Goal: Task Accomplishment & Management: Complete application form

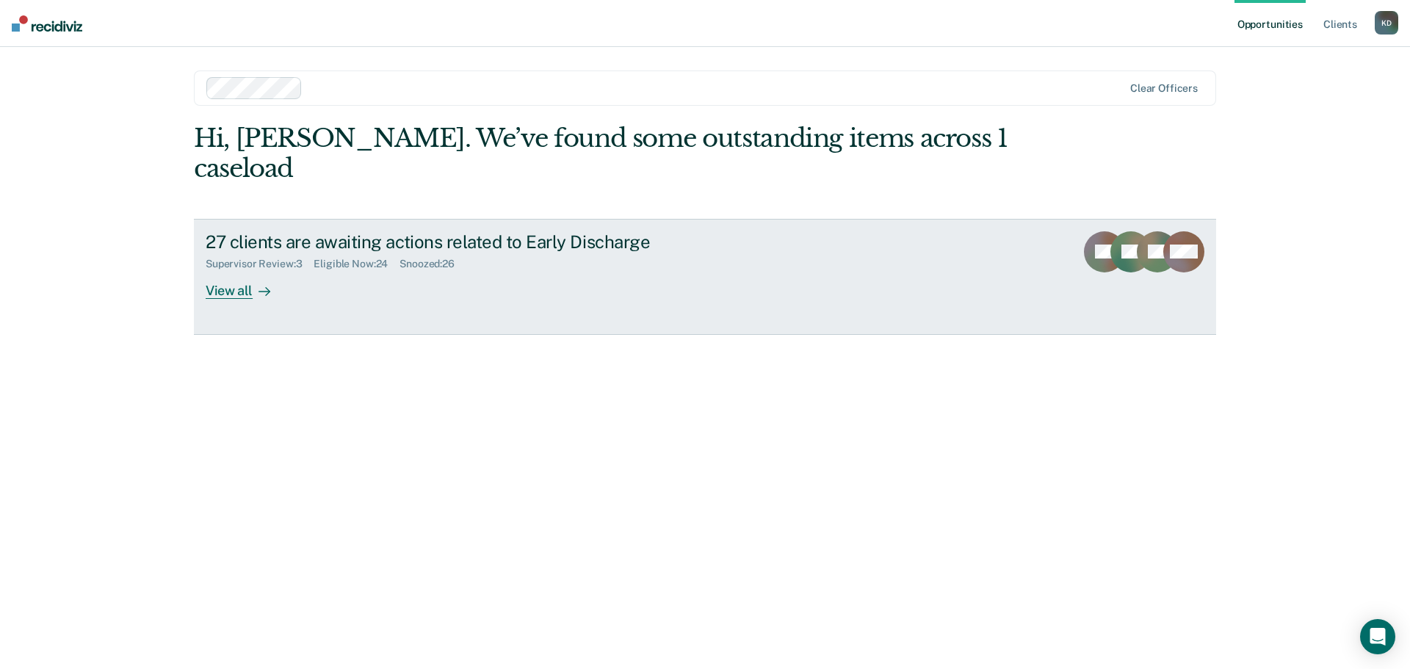
click at [251, 270] on div "View all" at bounding box center [247, 284] width 82 height 29
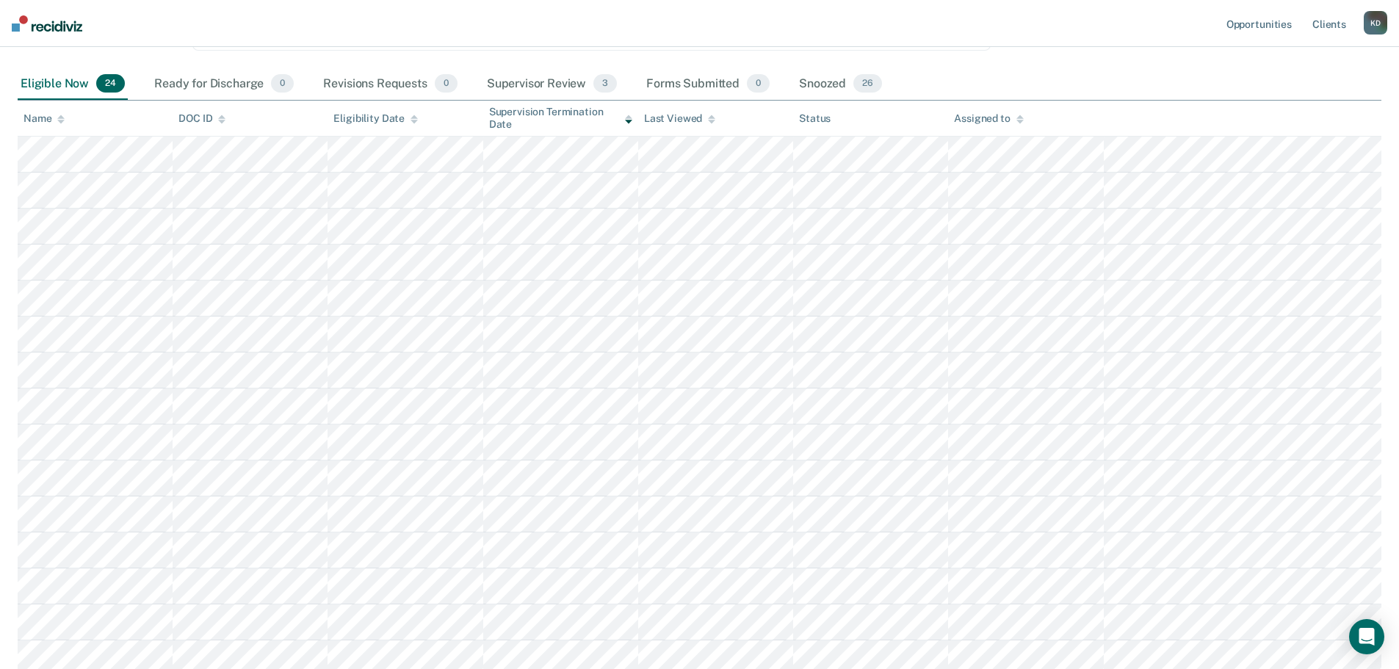
scroll to position [136, 0]
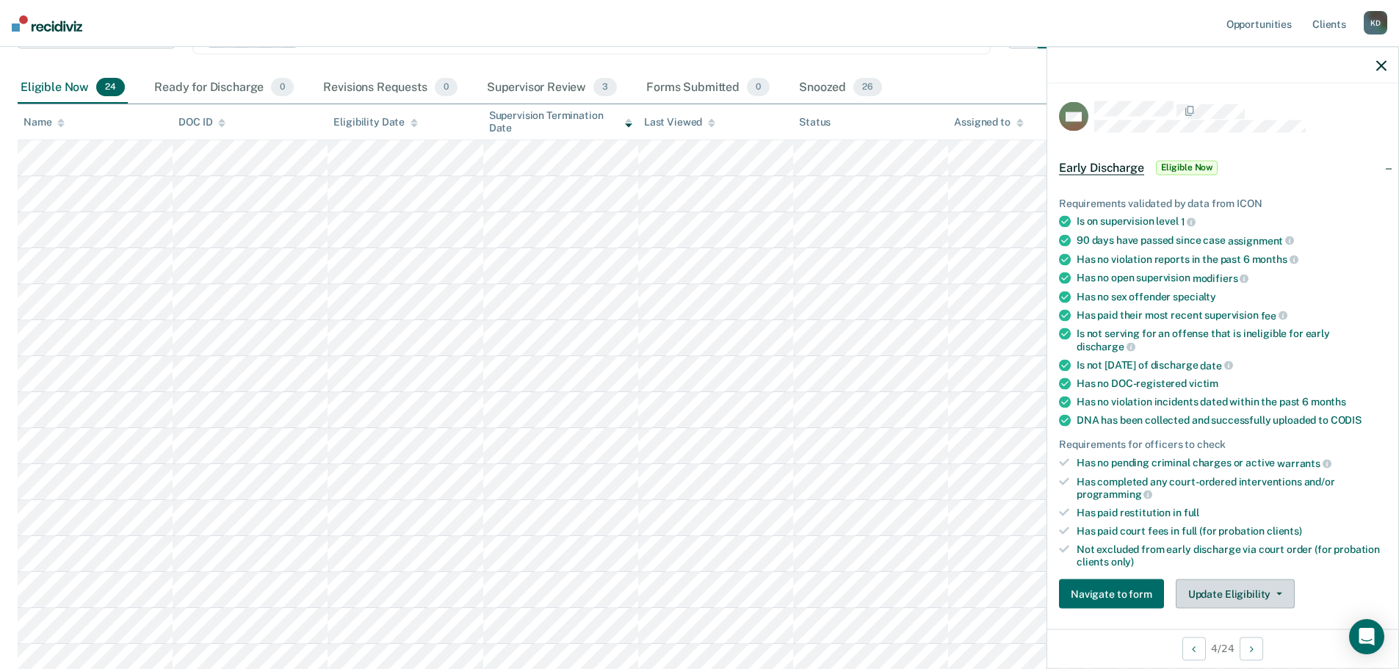
click at [1230, 588] on button "Update Eligibility" at bounding box center [1235, 593] width 119 height 29
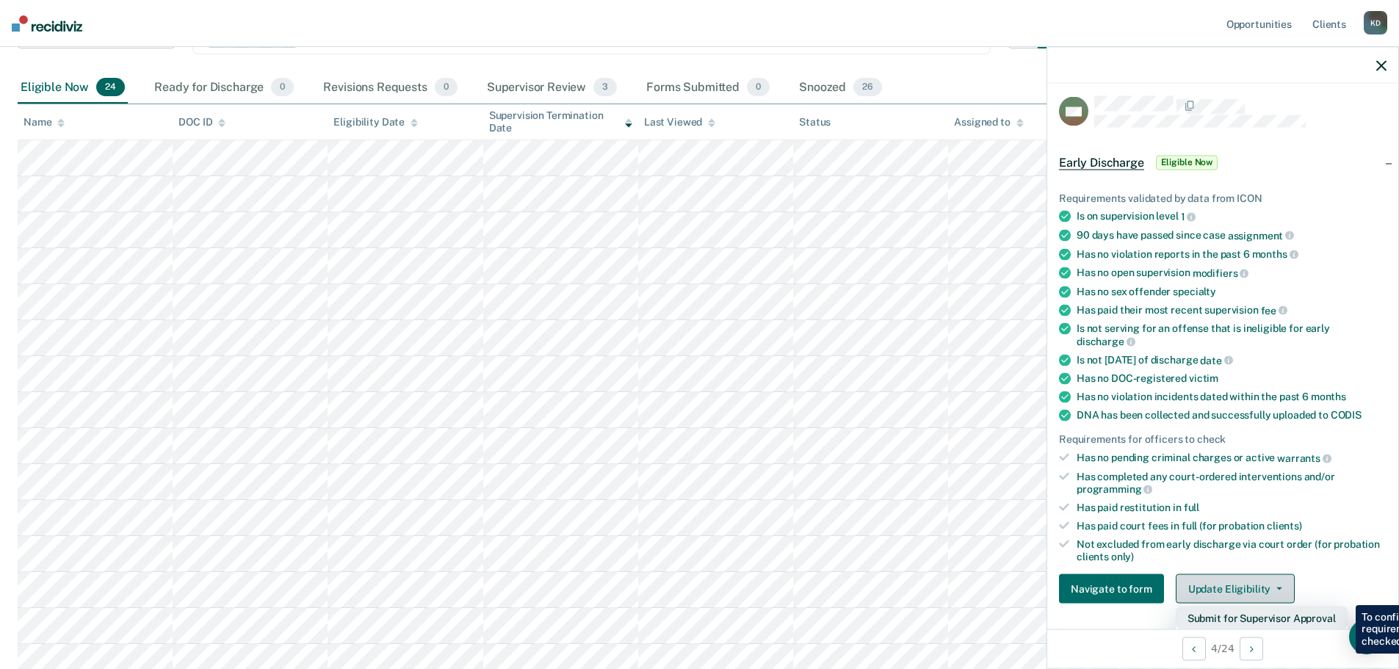
scroll to position [225, 0]
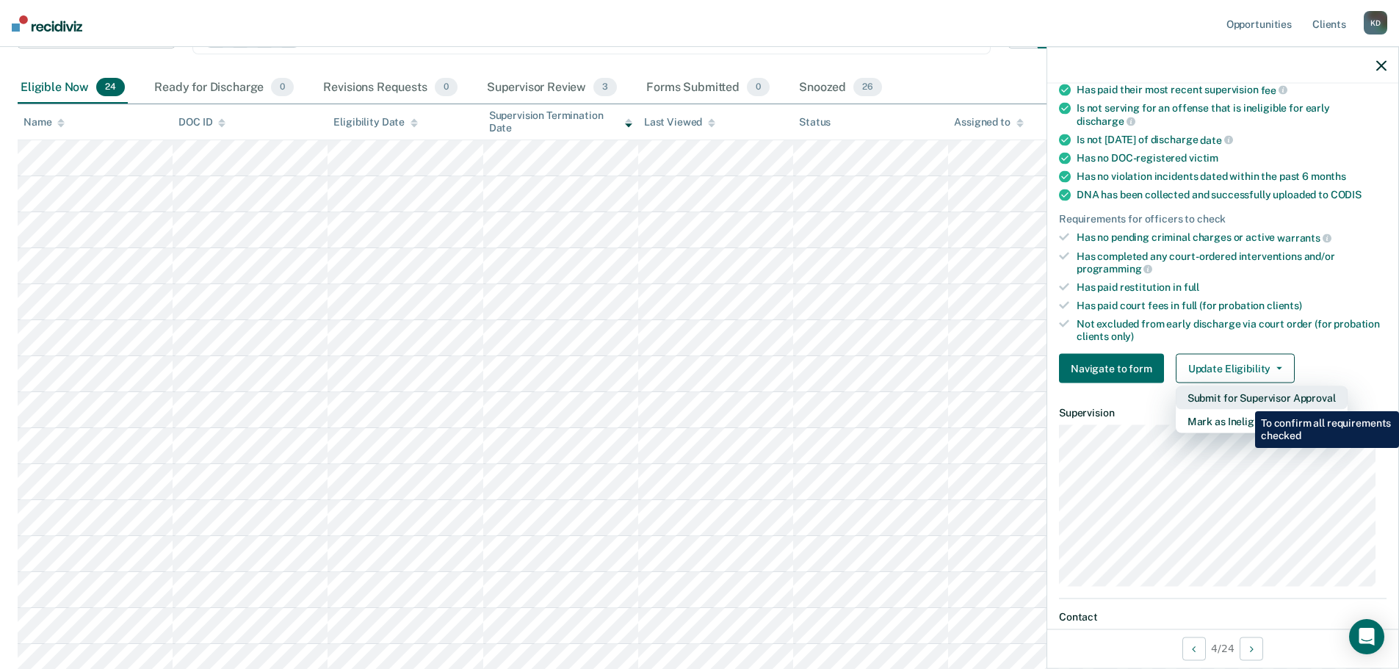
click at [1244, 400] on button "Submit for Supervisor Approval" at bounding box center [1262, 397] width 172 height 23
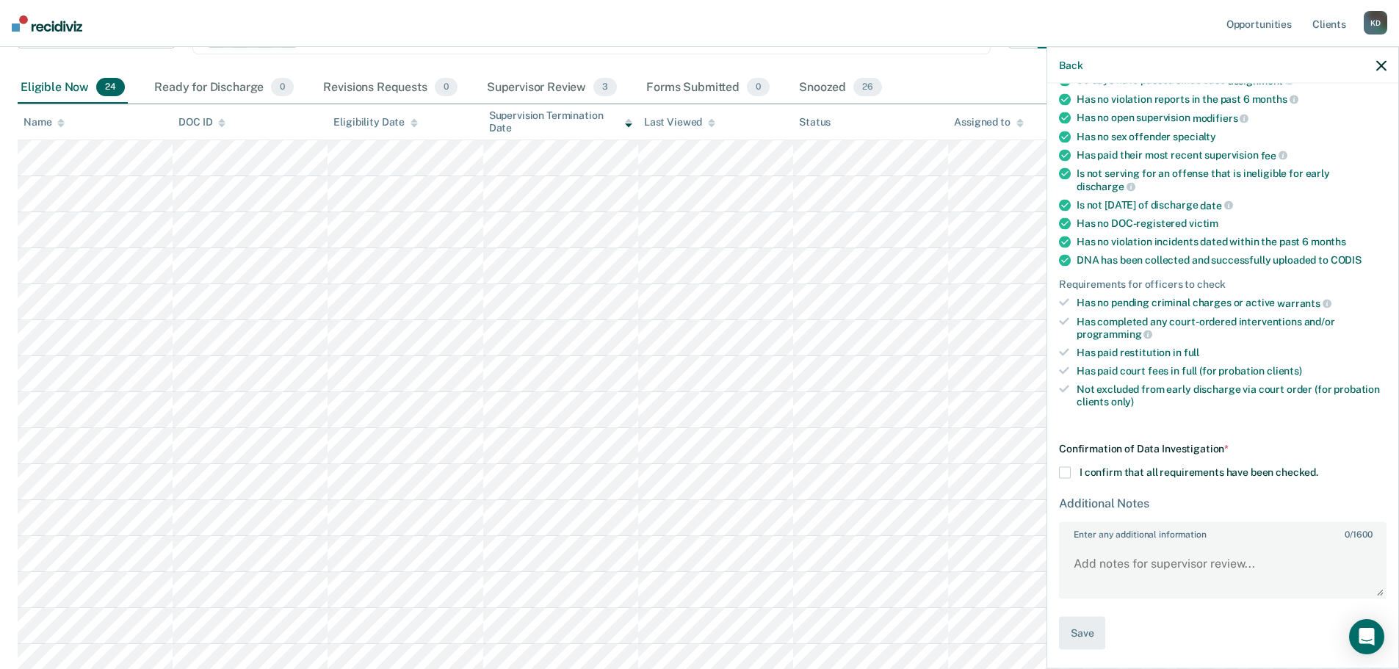
click at [1069, 468] on span at bounding box center [1065, 473] width 12 height 12
click at [1318, 467] on input "I confirm that all requirements have been checked." at bounding box center [1318, 467] width 0 height 0
paste textarea "Melissa has been on probation supervision since December 15, 2021. Melissa has …"
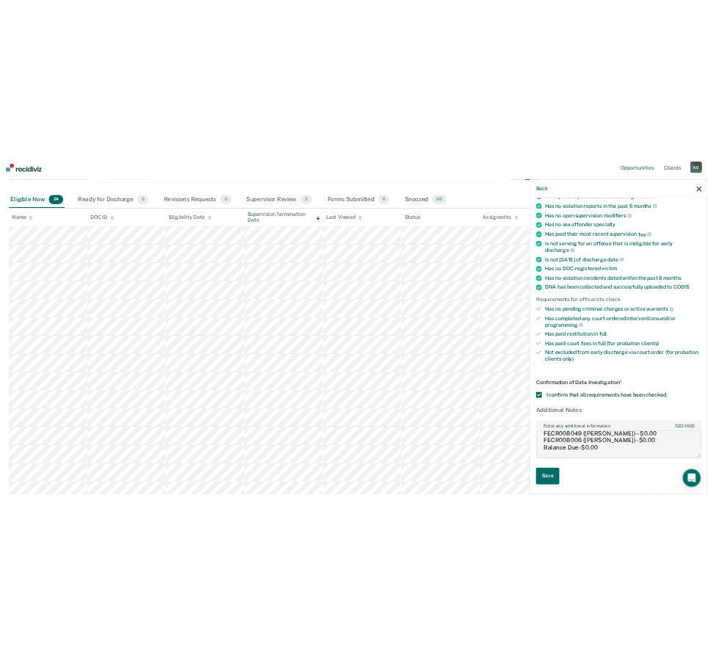
scroll to position [0, 0]
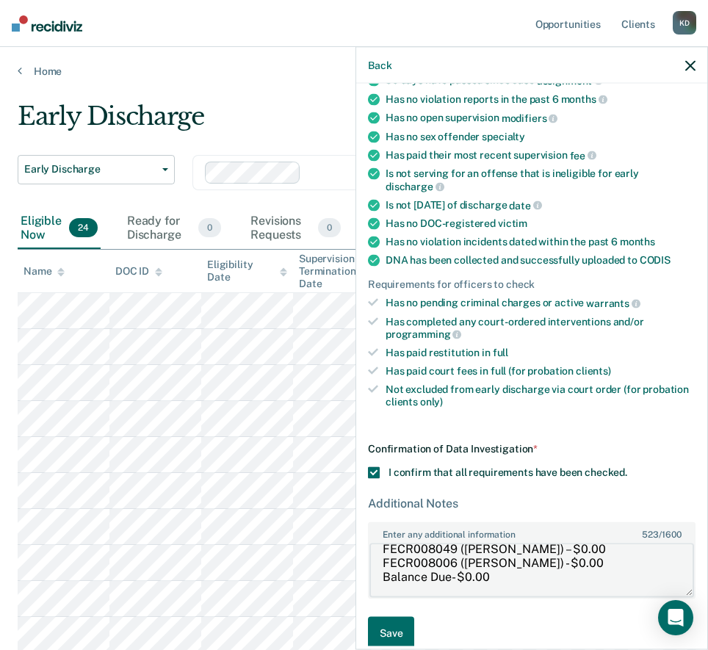
type textarea "Melissa has been on probation supervision since December 15, 2021. Melissa has …"
click at [390, 630] on button "Save" at bounding box center [391, 633] width 46 height 33
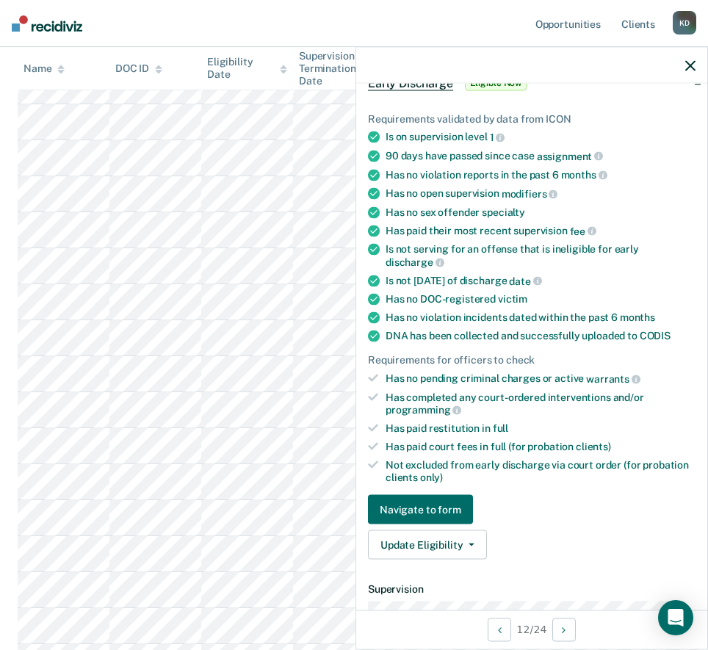
scroll to position [109, 0]
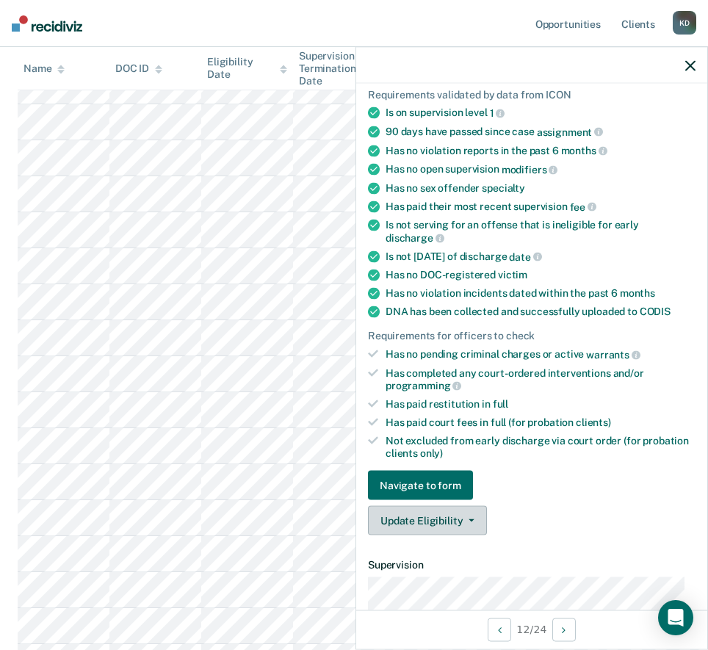
click at [449, 521] on button "Update Eligibility" at bounding box center [427, 520] width 119 height 29
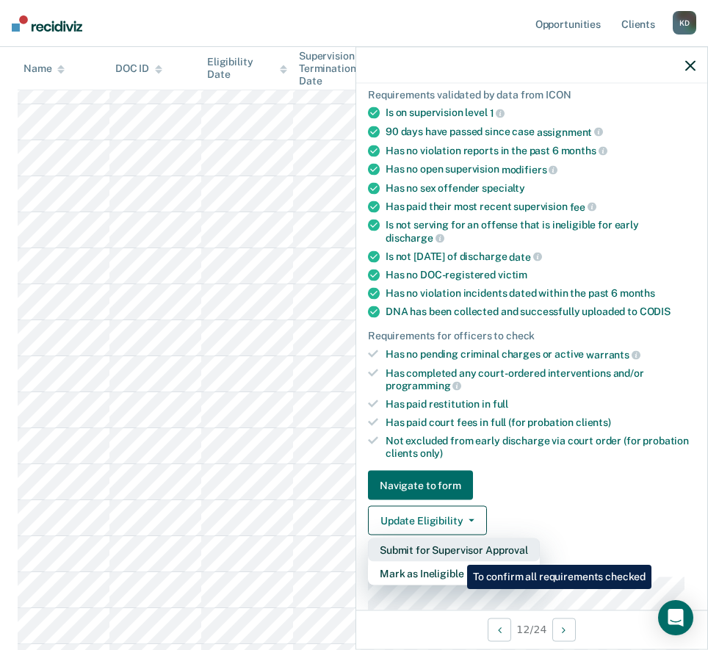
click at [456, 554] on button "Submit for Supervisor Approval" at bounding box center [454, 549] width 172 height 23
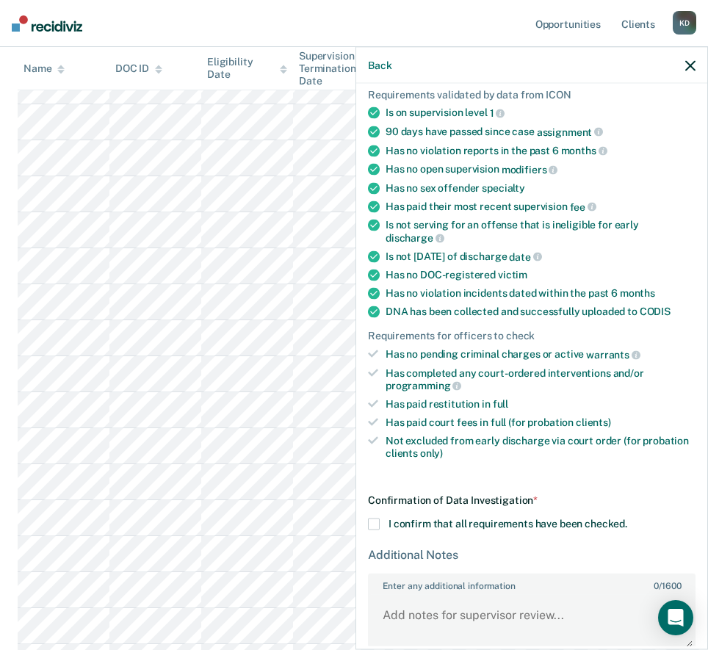
click at [372, 520] on span at bounding box center [374, 524] width 12 height 12
click at [627, 518] on input "I confirm that all requirements have been checked." at bounding box center [627, 518] width 0 height 0
paste textarea "Sherry was placed on probation supervision on December 19, 2022. She has contin…"
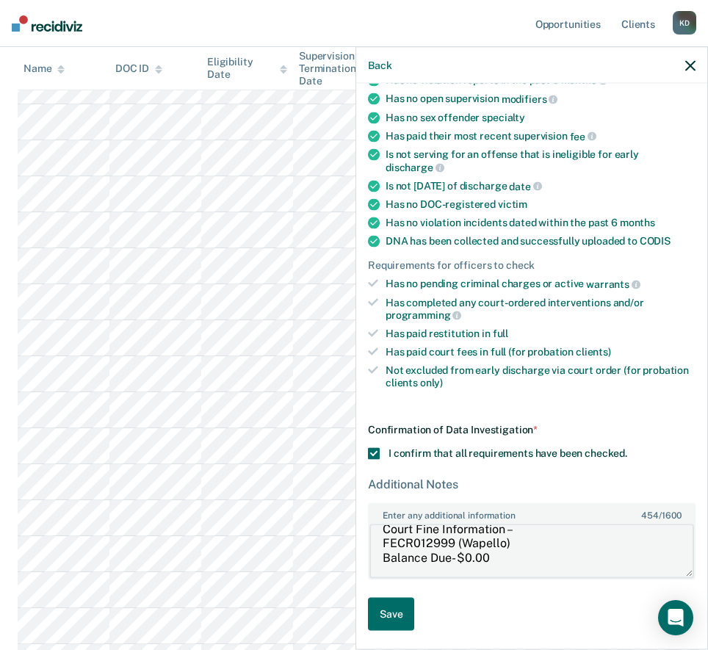
scroll to position [155, 0]
type textarea "Sherry was placed on probation supervision on December 19, 2022. She has contin…"
click at [391, 621] on button "Save" at bounding box center [391, 614] width 46 height 33
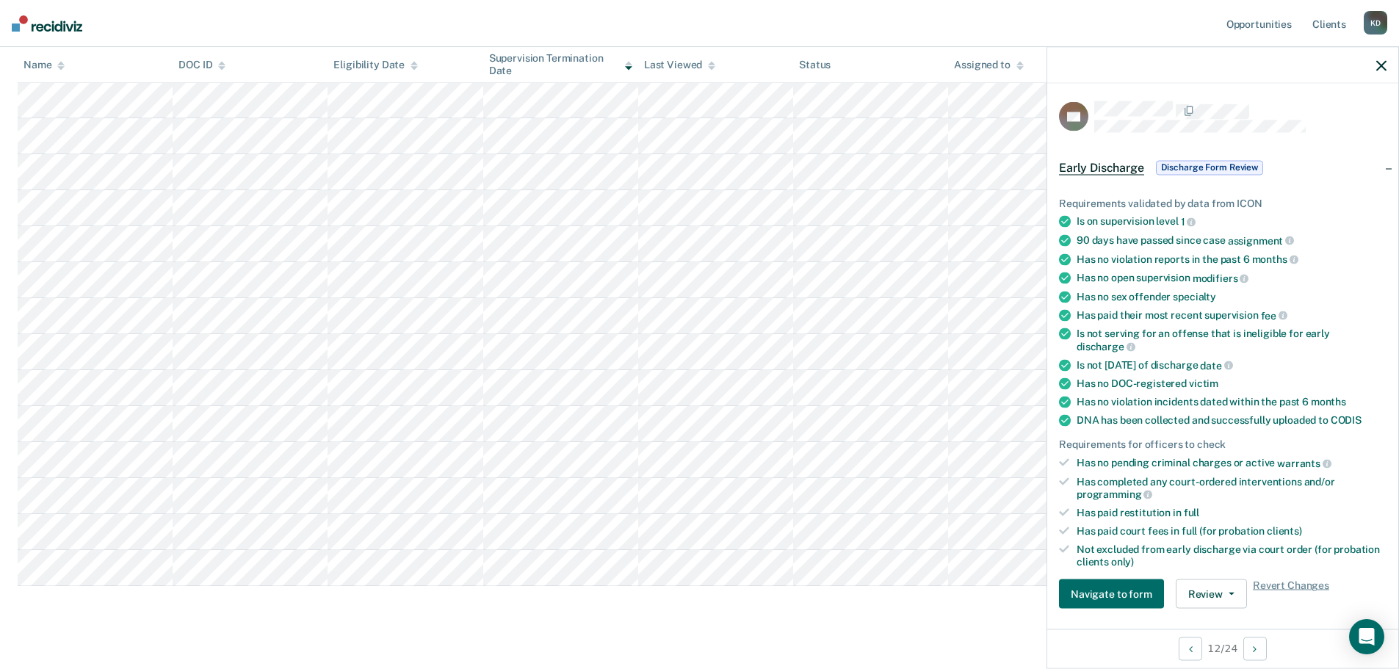
scroll to position [504, 0]
click at [1220, 592] on button "Update Eligibility" at bounding box center [1235, 593] width 119 height 29
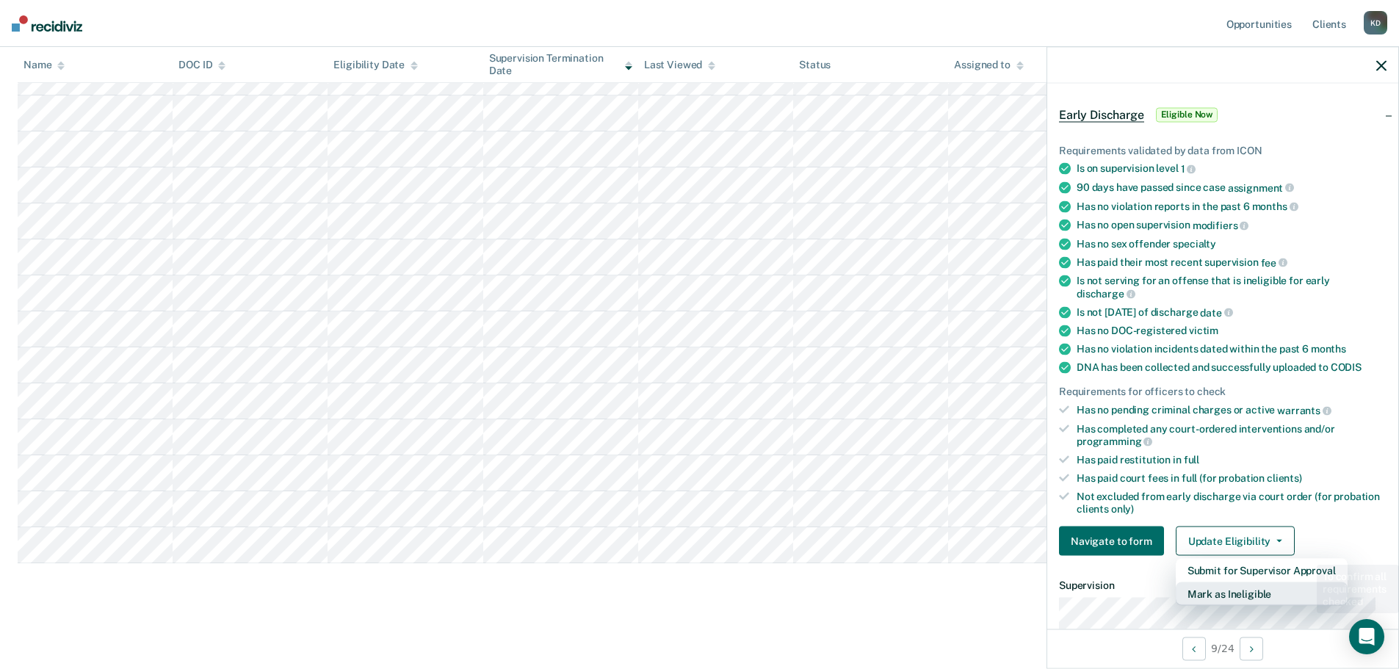
scroll to position [79, 0]
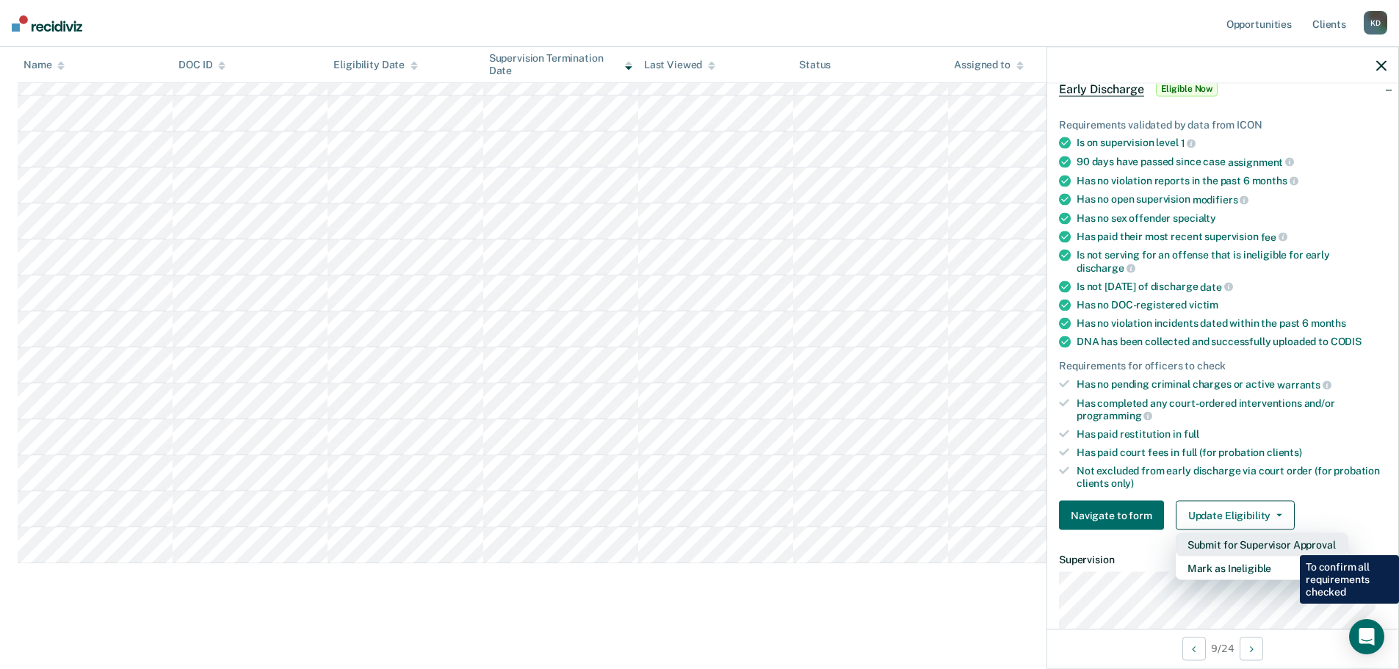
click at [1289, 544] on button "Submit for Supervisor Approval" at bounding box center [1262, 544] width 172 height 23
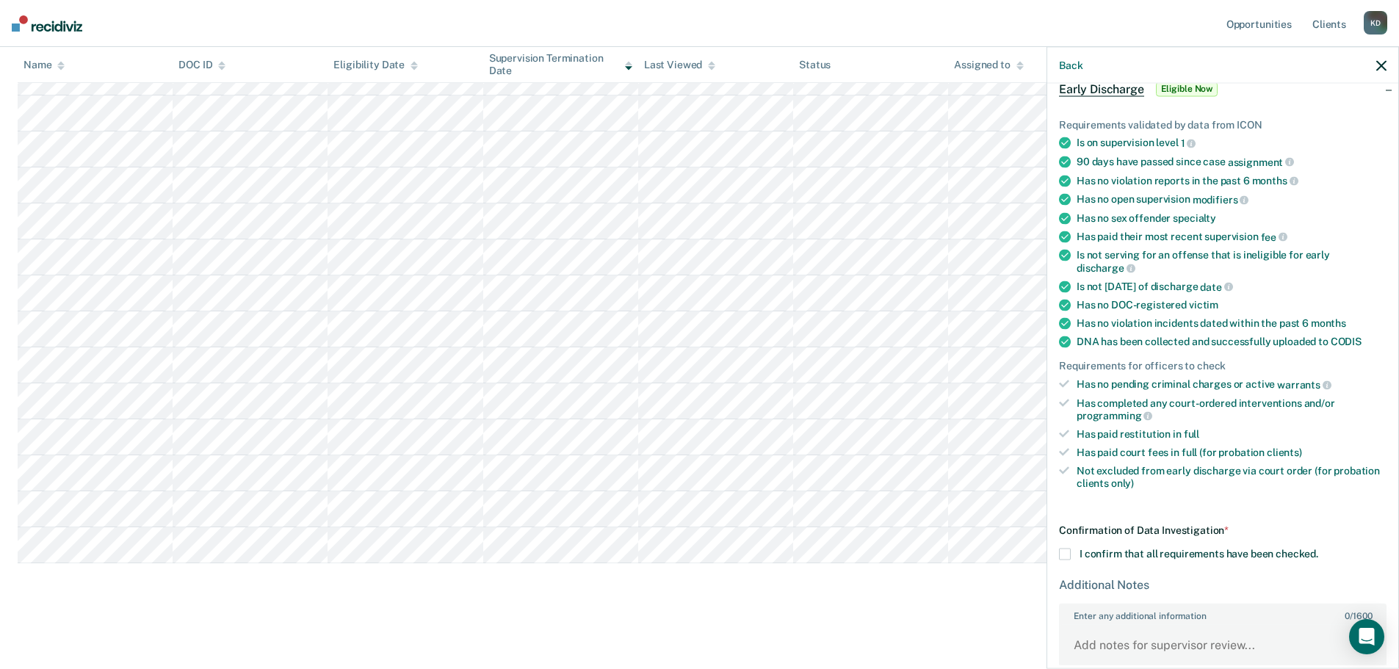
click at [1069, 552] on span at bounding box center [1065, 554] width 12 height 12
click at [1318, 548] on input "I confirm that all requirements have been checked." at bounding box center [1318, 548] width 0 height 0
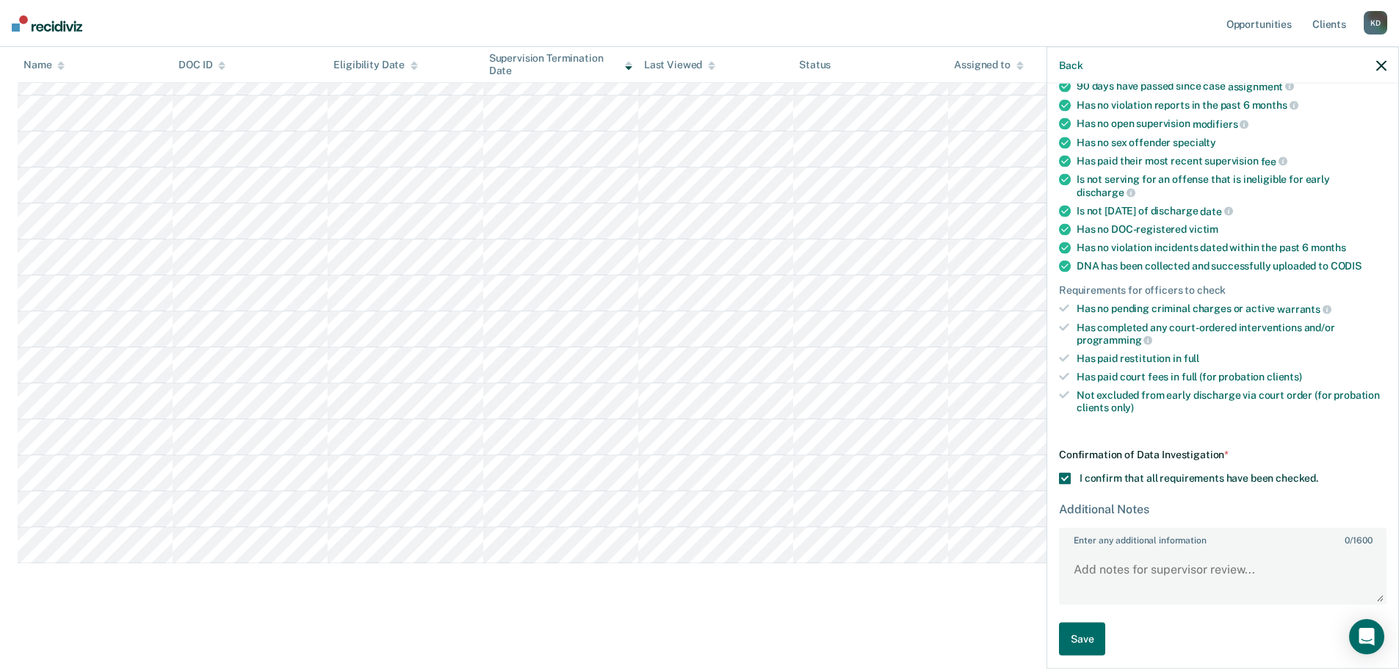
scroll to position [160, 0]
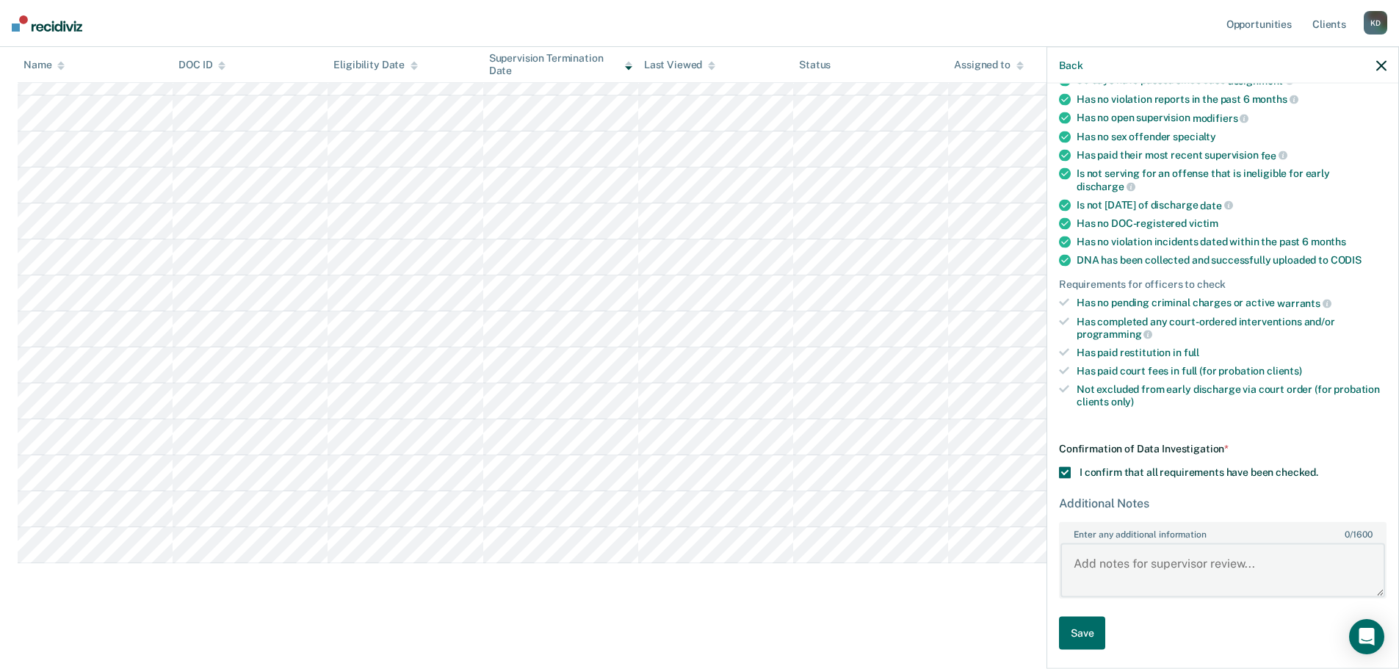
paste textarea "Nicholas has been on probation supervision since July 18, 2022, he is a level o…"
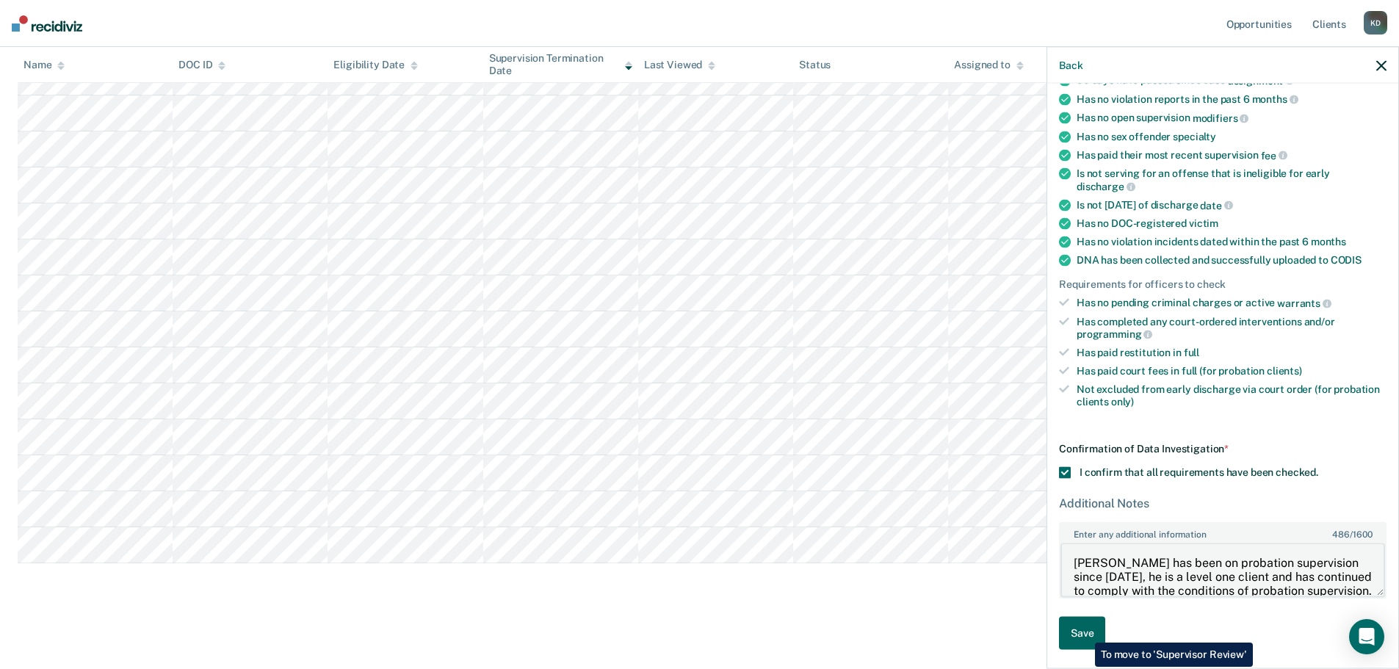
type textarea "Nicholas has been on probation supervision since July 18, 2022, he is a level o…"
click at [1084, 631] on button "Save" at bounding box center [1082, 633] width 46 height 33
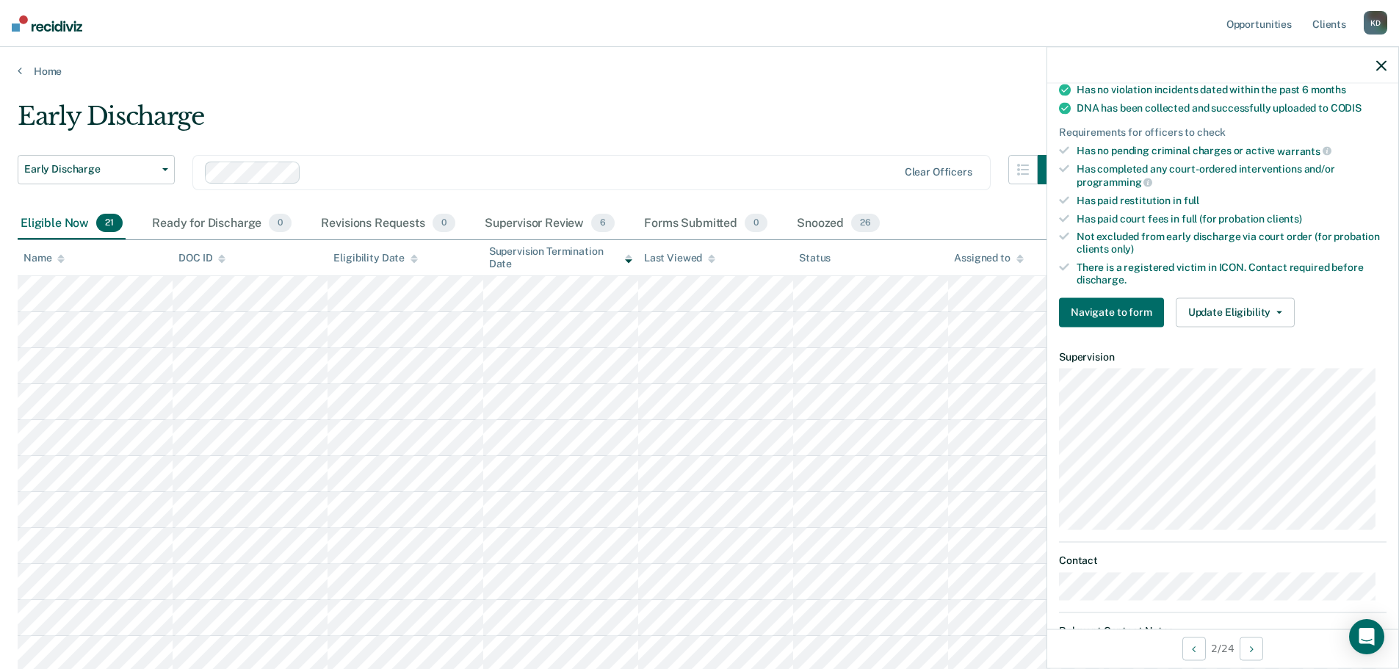
scroll to position [367, 0]
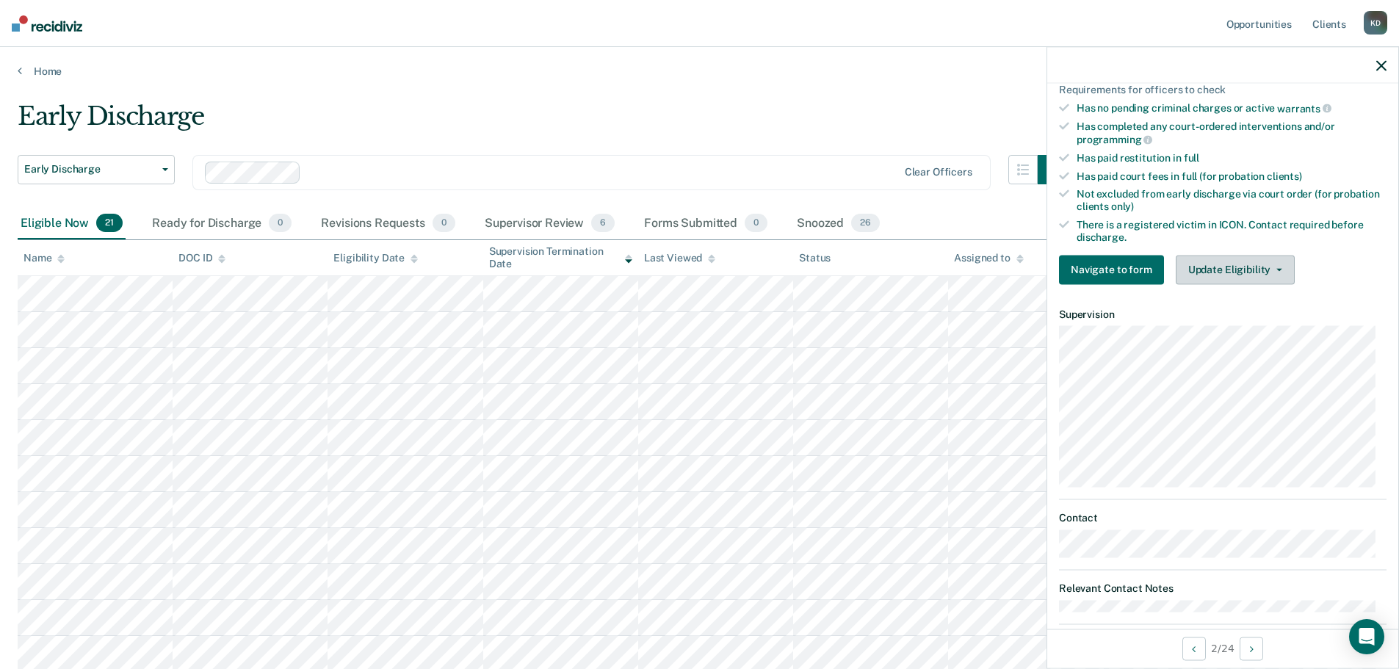
click at [1218, 261] on button "Update Eligibility" at bounding box center [1235, 269] width 119 height 29
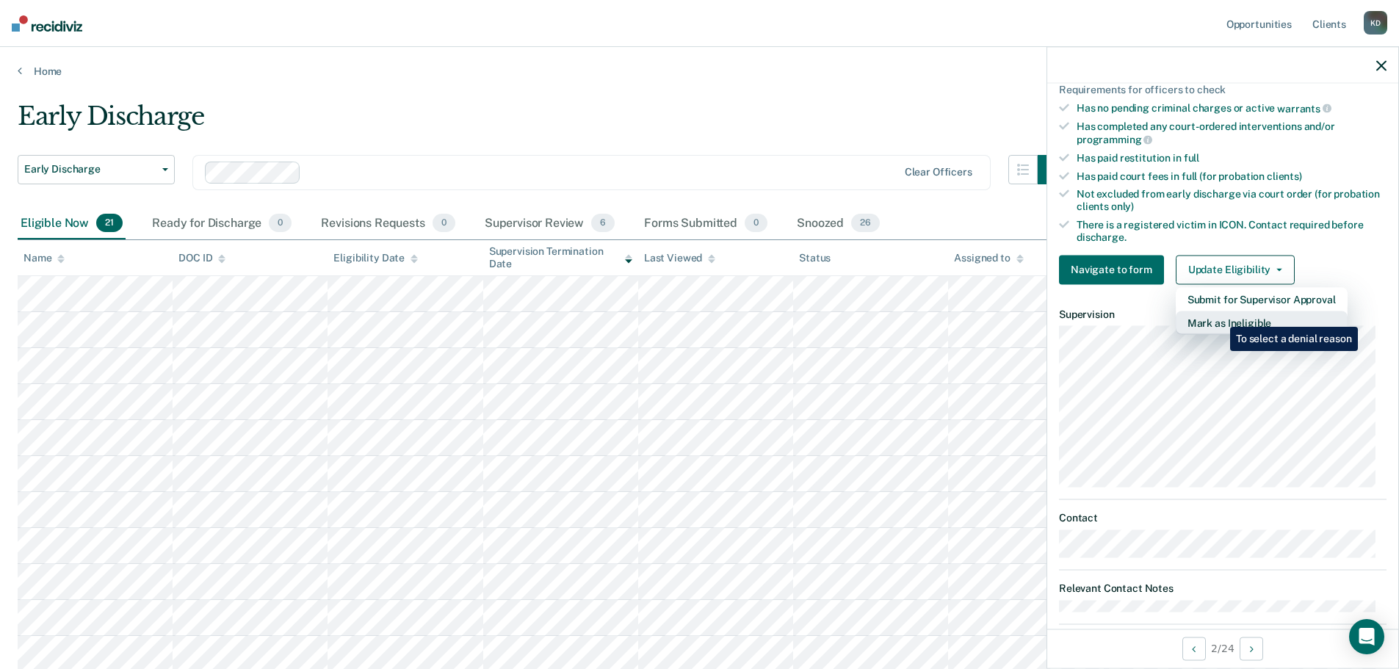
click at [1219, 316] on button "Mark as Ineligible" at bounding box center [1262, 322] width 172 height 23
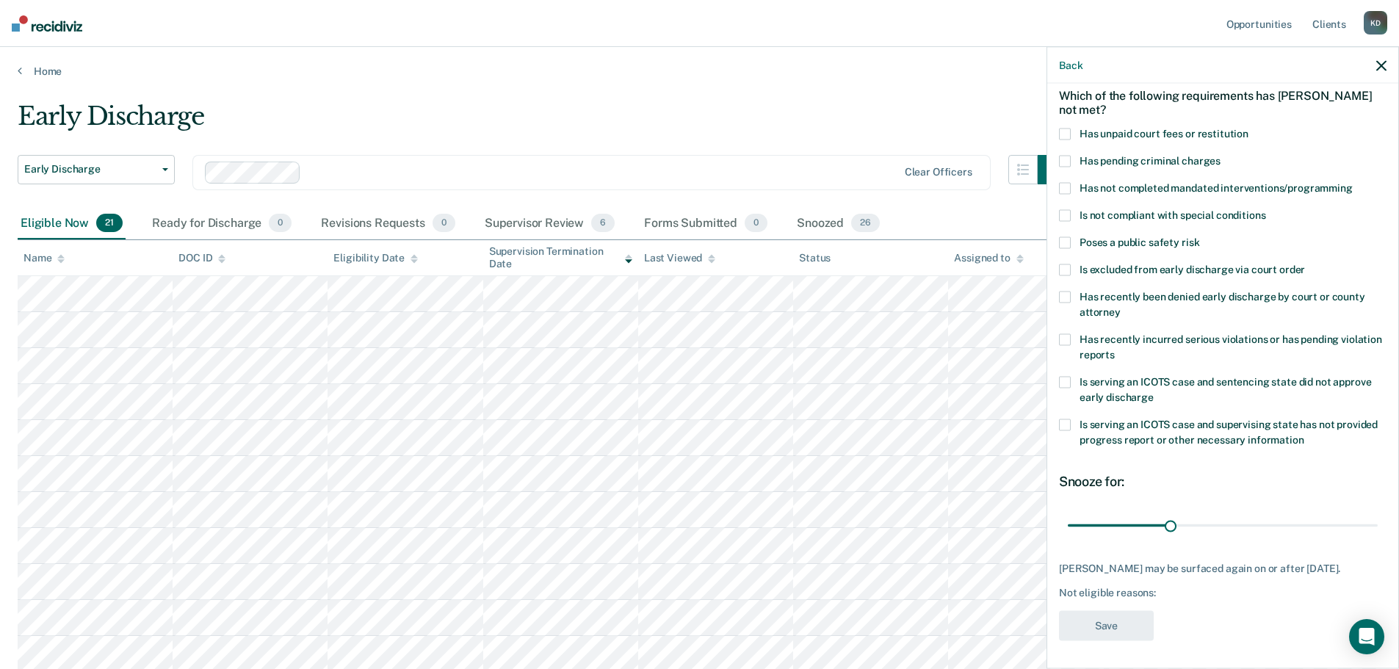
click at [1067, 136] on span at bounding box center [1065, 134] width 12 height 12
click at [1248, 128] on input "Has unpaid court fees or restitution" at bounding box center [1248, 128] width 0 height 0
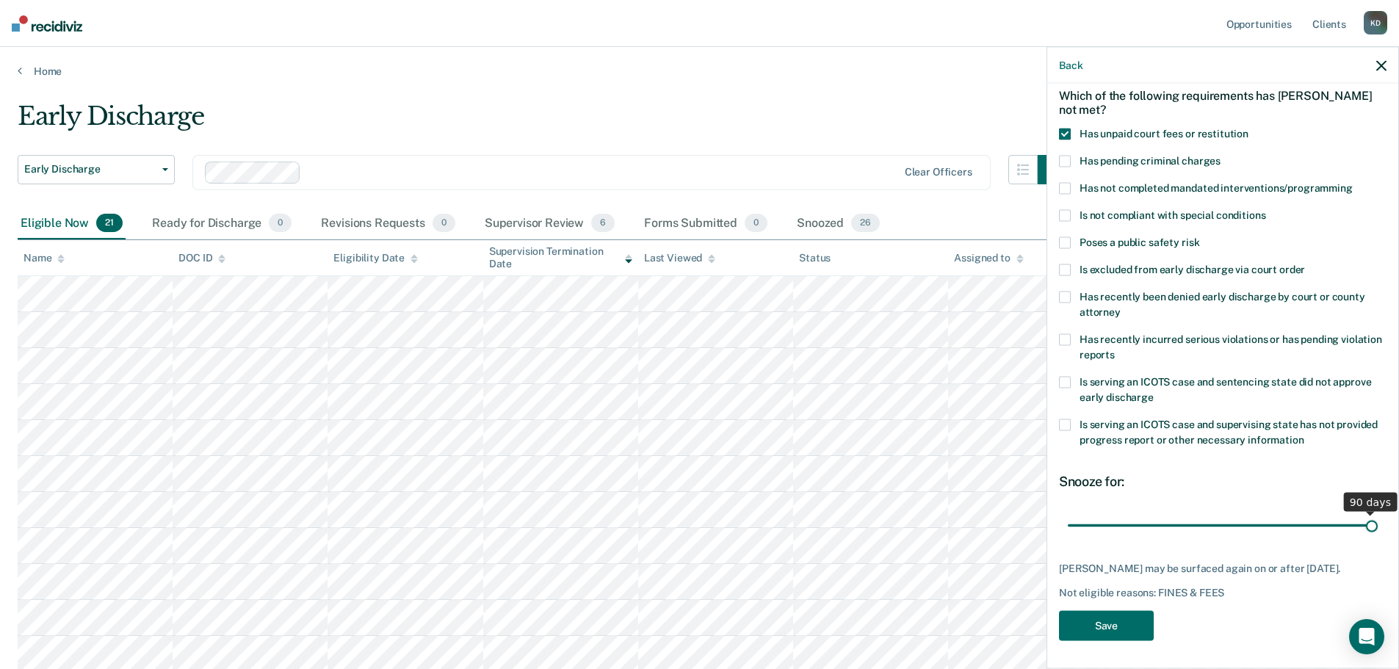
drag, startPoint x: 1164, startPoint y: 526, endPoint x: 1363, endPoint y: 529, distance: 199.7
type input "90"
click at [1363, 529] on input "range" at bounding box center [1223, 525] width 310 height 26
click at [1092, 641] on button "Save" at bounding box center [1106, 626] width 95 height 30
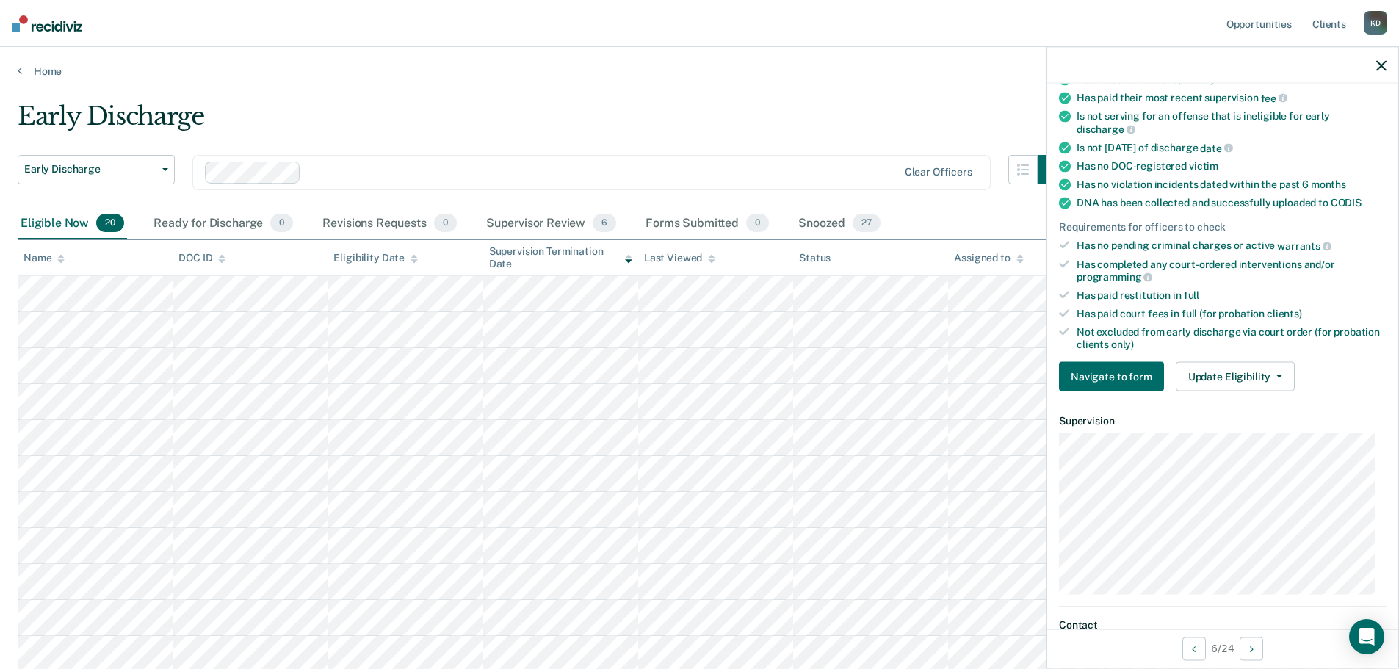
scroll to position [220, 0]
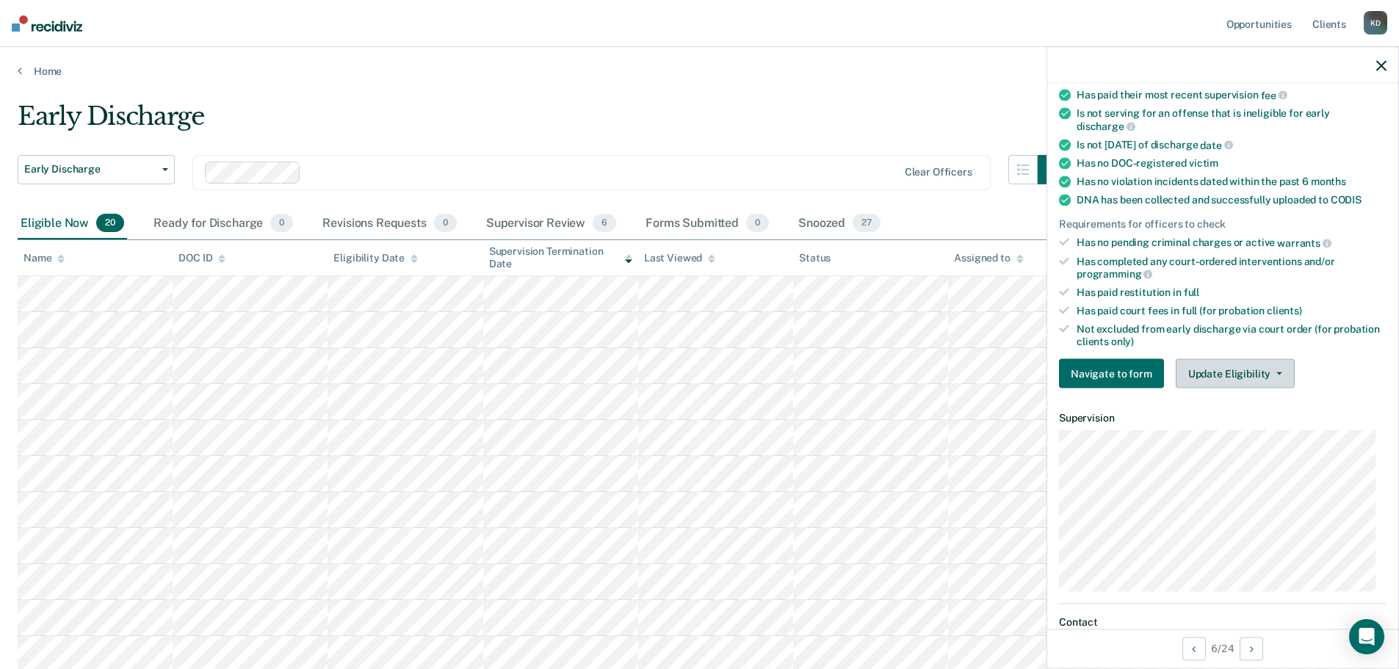
click at [1223, 369] on button "Update Eligibility" at bounding box center [1235, 373] width 119 height 29
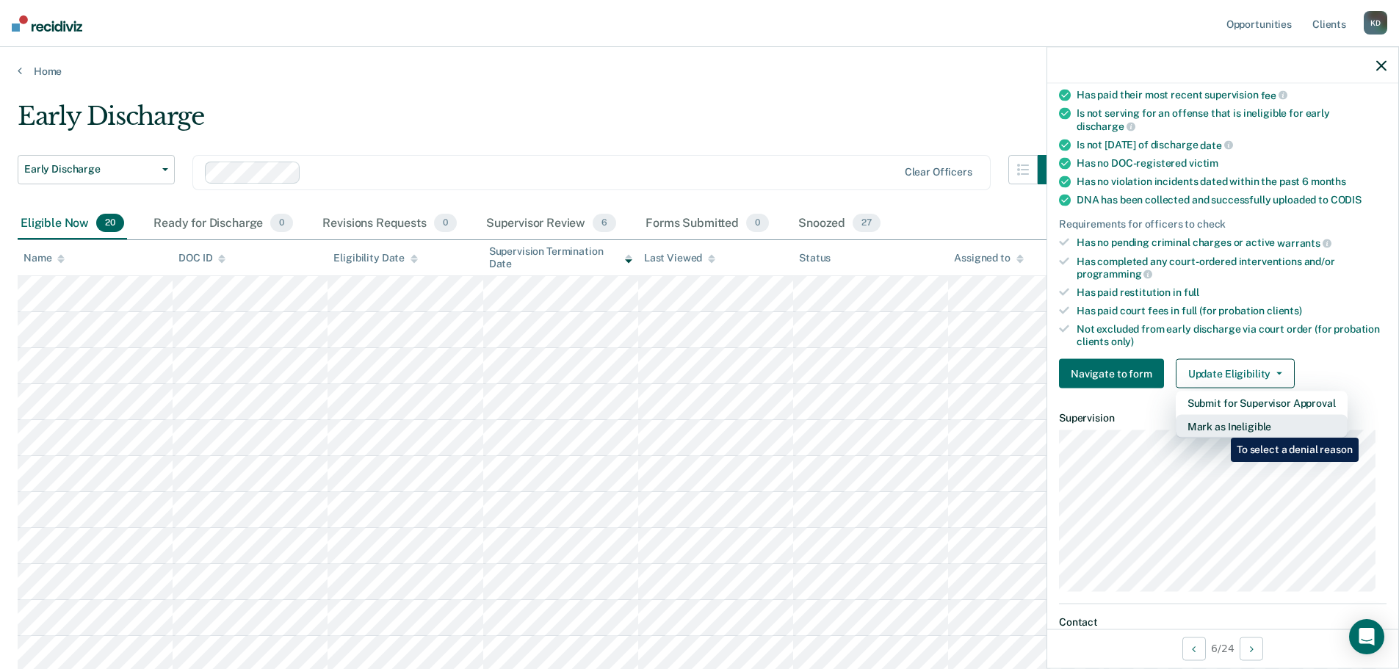
click at [1220, 427] on button "Mark as Ineligible" at bounding box center [1262, 426] width 172 height 23
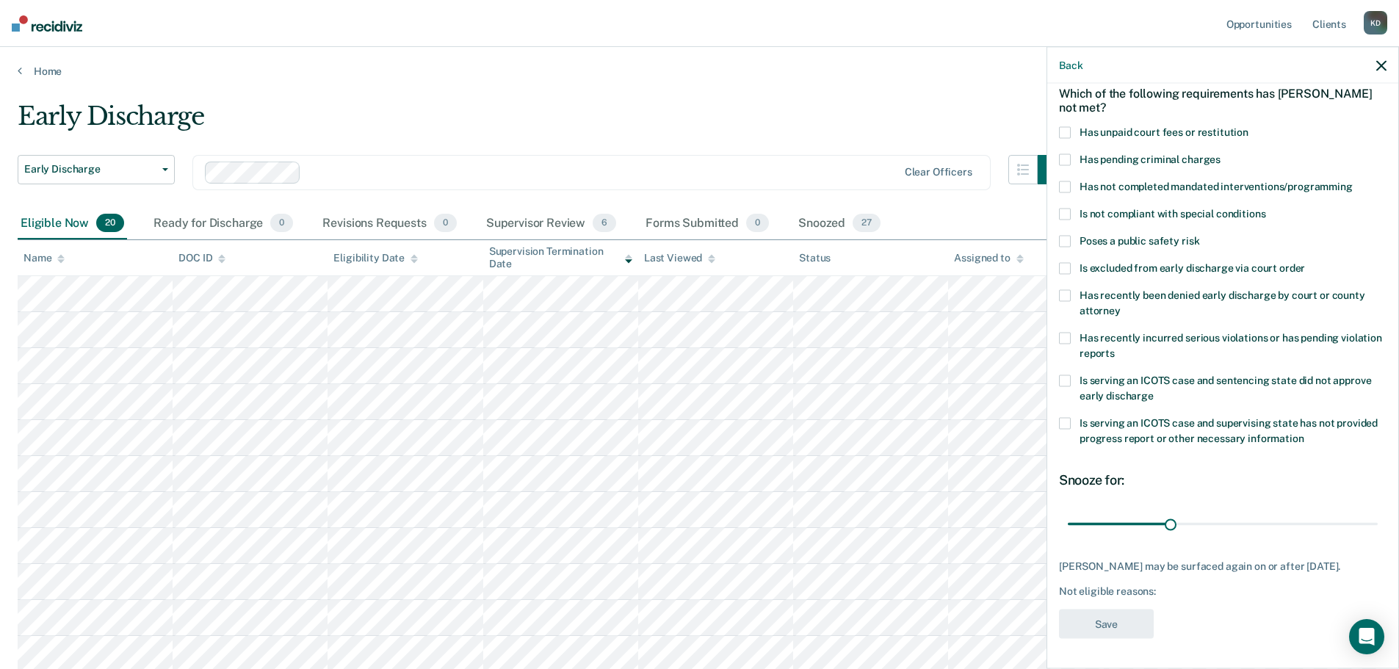
scroll to position [68, 0]
click at [1071, 190] on label "Has not completed mandated interventions/programming" at bounding box center [1222, 190] width 327 height 15
click at [1352, 183] on input "Has not completed mandated interventions/programming" at bounding box center [1352, 183] width 0 height 0
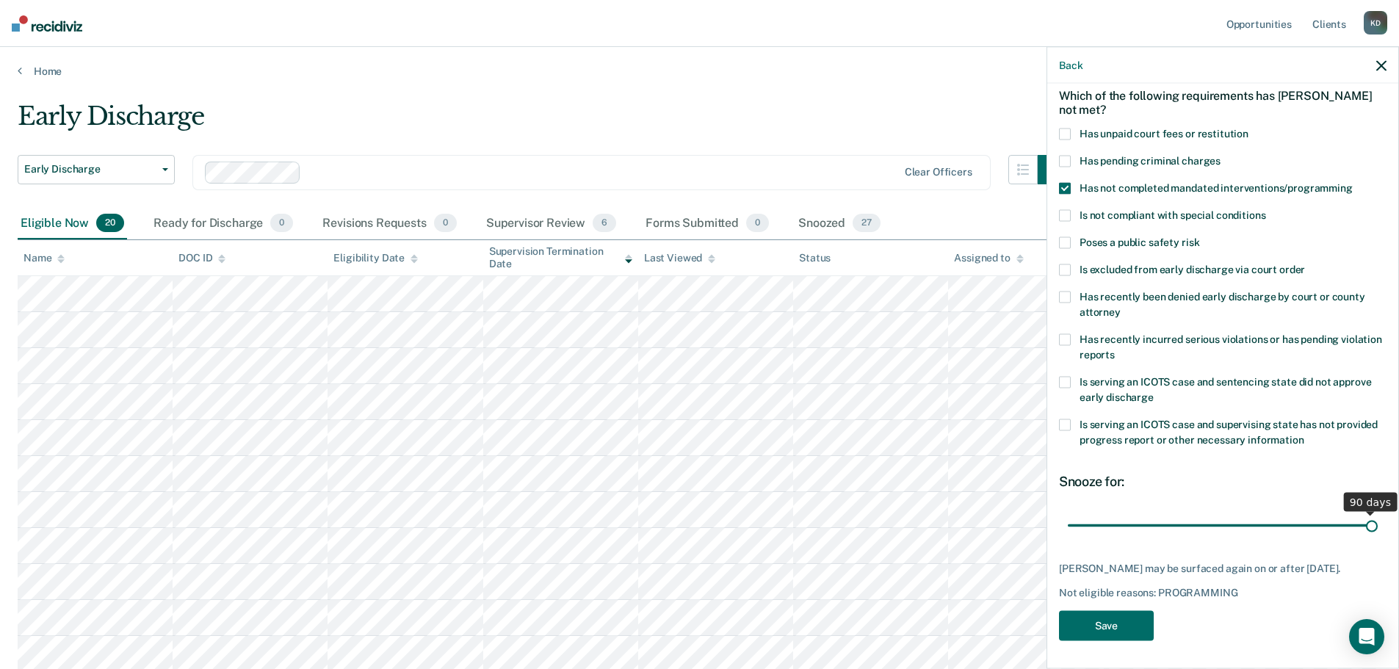
drag, startPoint x: 1167, startPoint y: 528, endPoint x: 1379, endPoint y: 527, distance: 212.2
type input "90"
click at [1377, 527] on input "range" at bounding box center [1223, 525] width 310 height 26
click at [1105, 639] on button "Save" at bounding box center [1106, 626] width 95 height 30
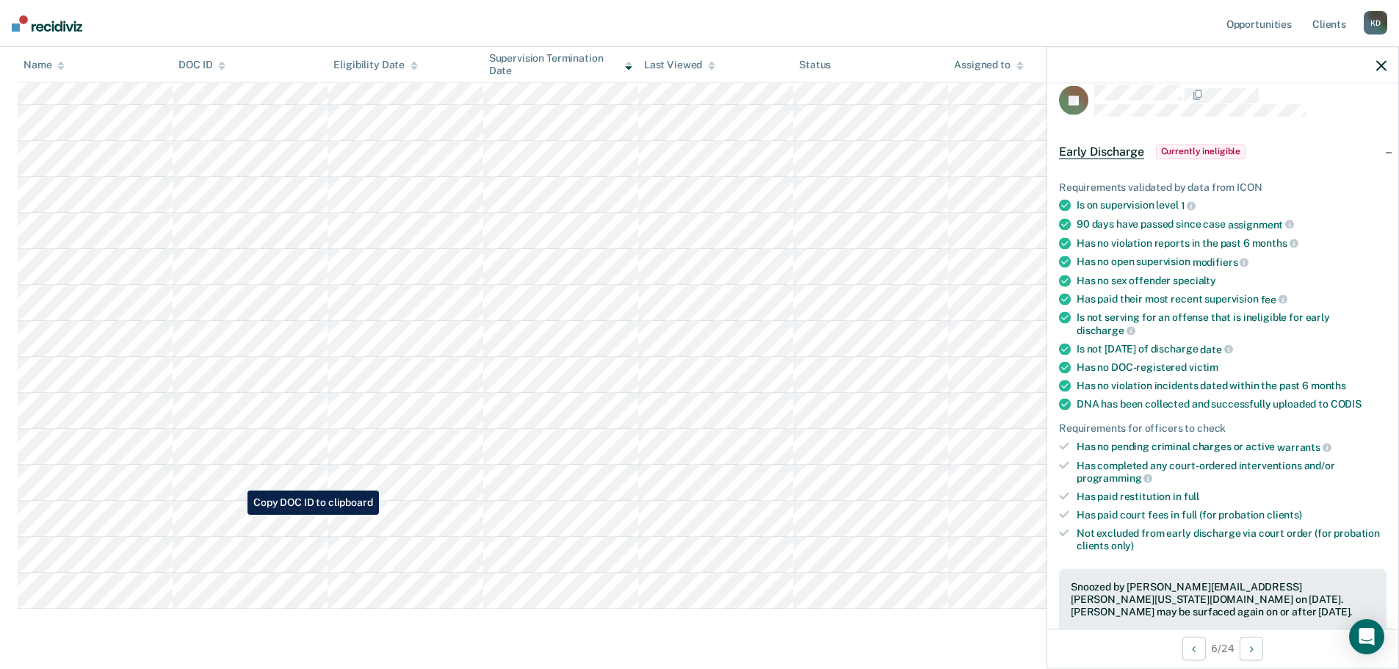
scroll to position [367, 0]
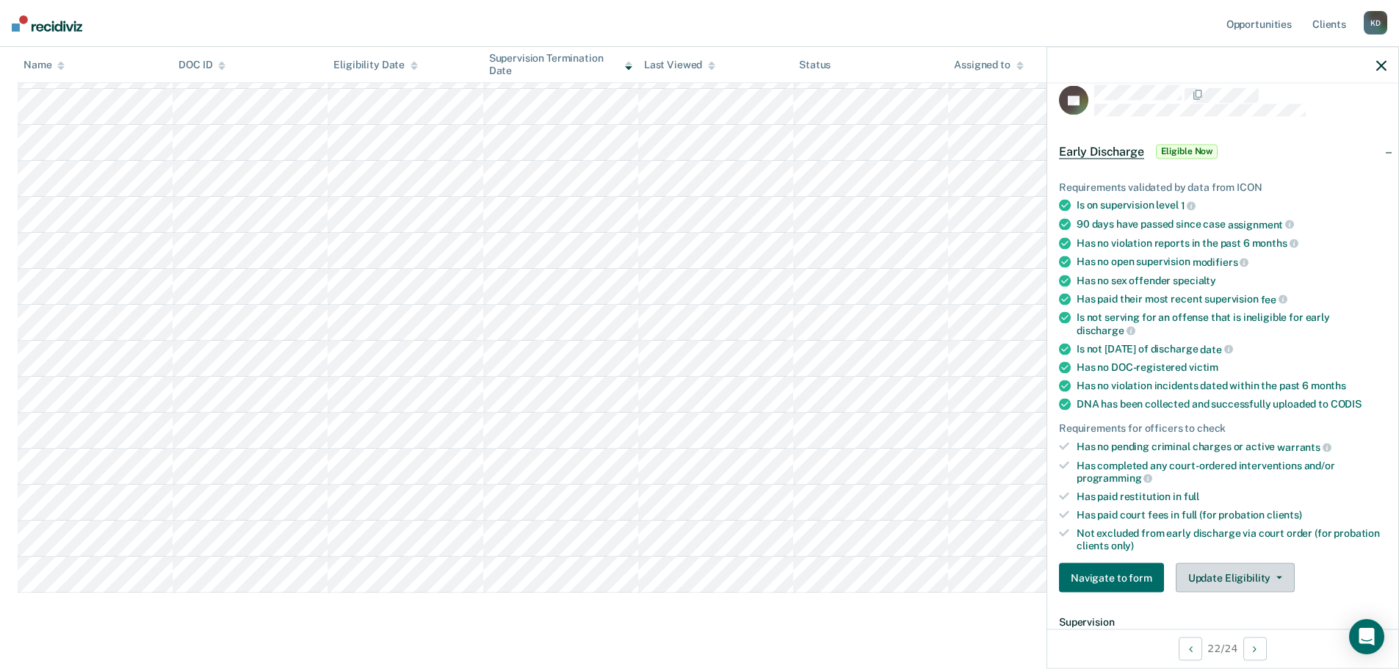
click at [1255, 575] on button "Update Eligibility" at bounding box center [1235, 577] width 119 height 29
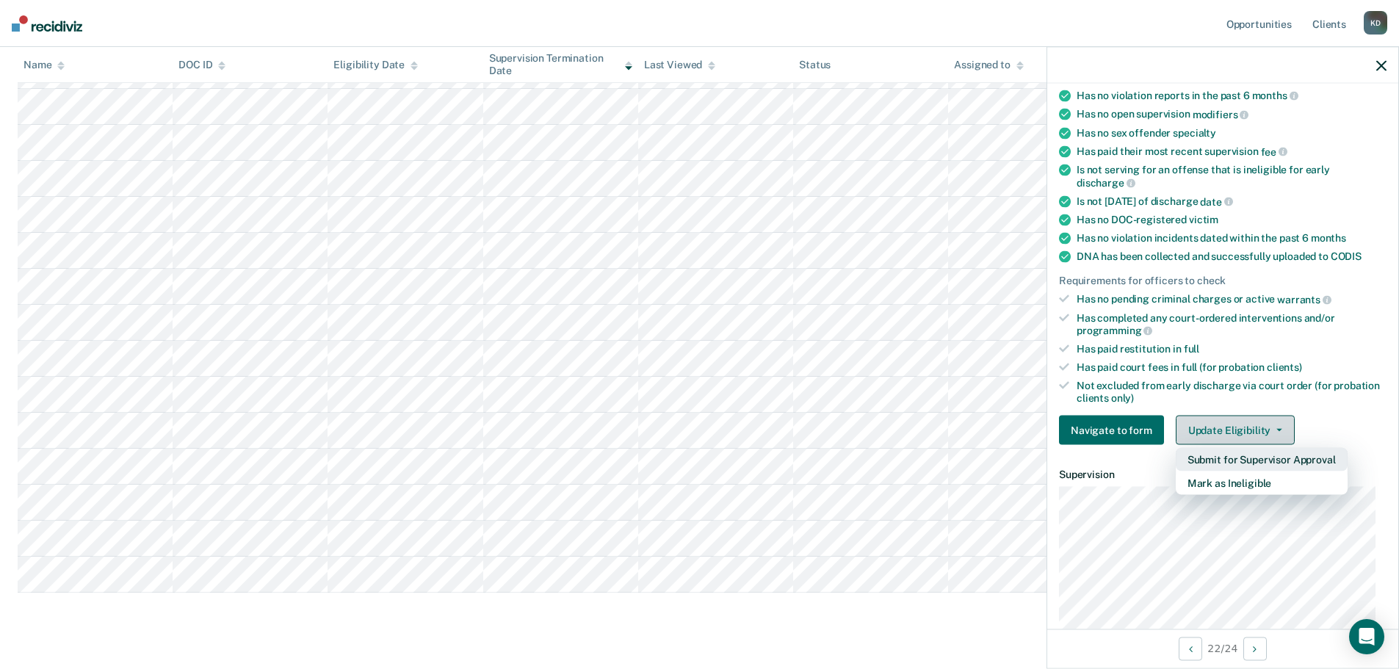
scroll to position [236, 0]
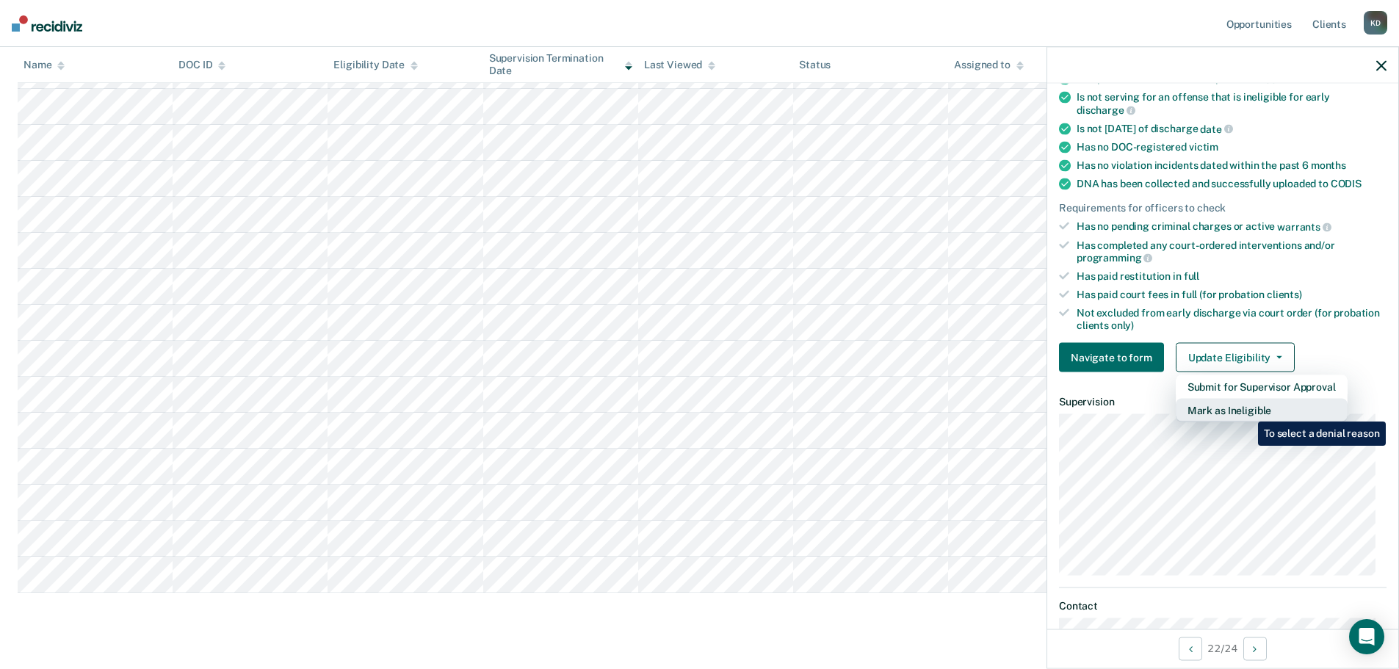
click at [1247, 410] on button "Mark as Ineligible" at bounding box center [1262, 410] width 172 height 23
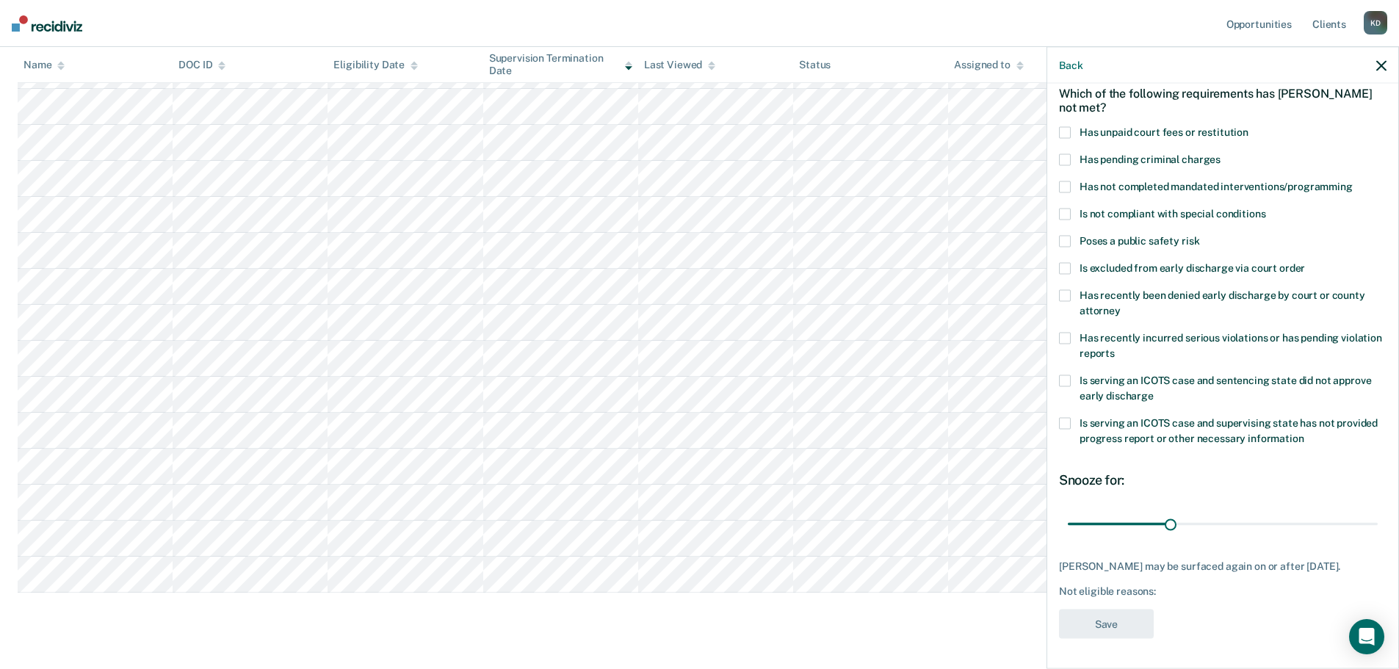
scroll to position [80, 0]
click at [1064, 126] on span at bounding box center [1065, 132] width 12 height 12
click at [1248, 126] on input "Has unpaid court fees or restitution" at bounding box center [1248, 126] width 0 height 0
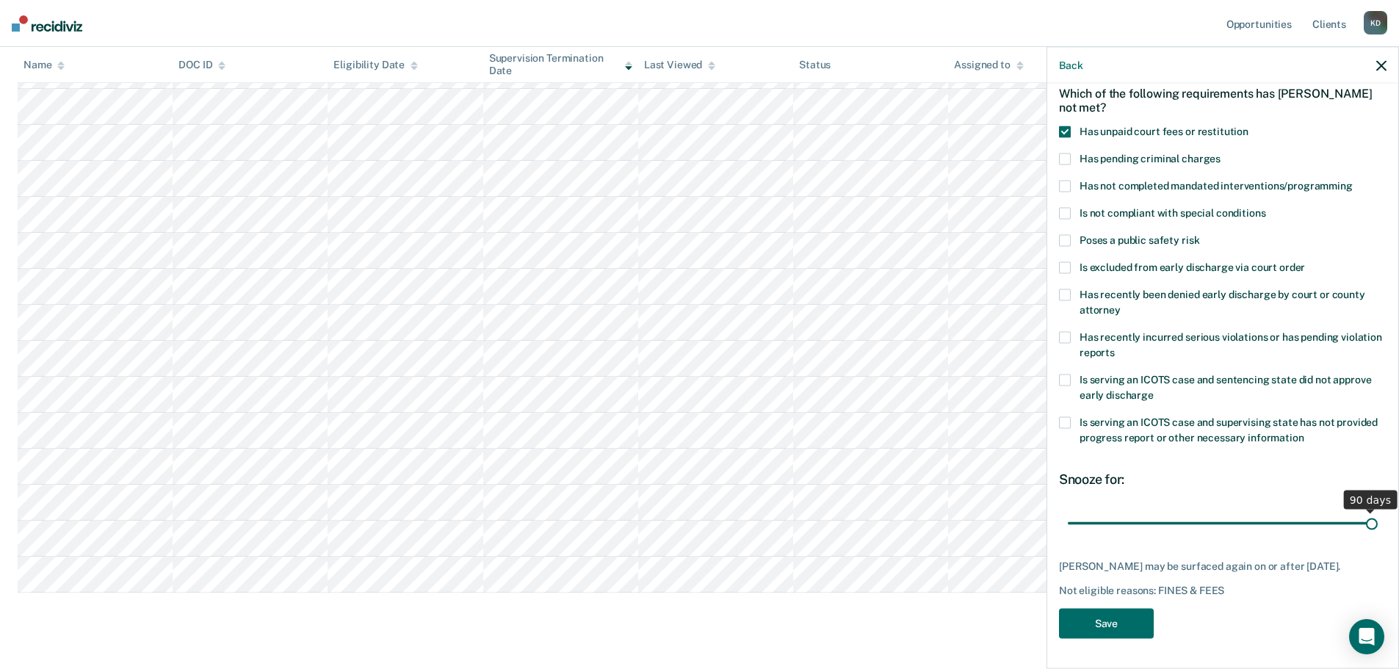
drag, startPoint x: 1166, startPoint y: 512, endPoint x: 1468, endPoint y: 524, distance: 302.8
type input "90"
click at [1377, 524] on input "range" at bounding box center [1223, 523] width 310 height 26
click at [1108, 624] on button "Save" at bounding box center [1106, 624] width 95 height 30
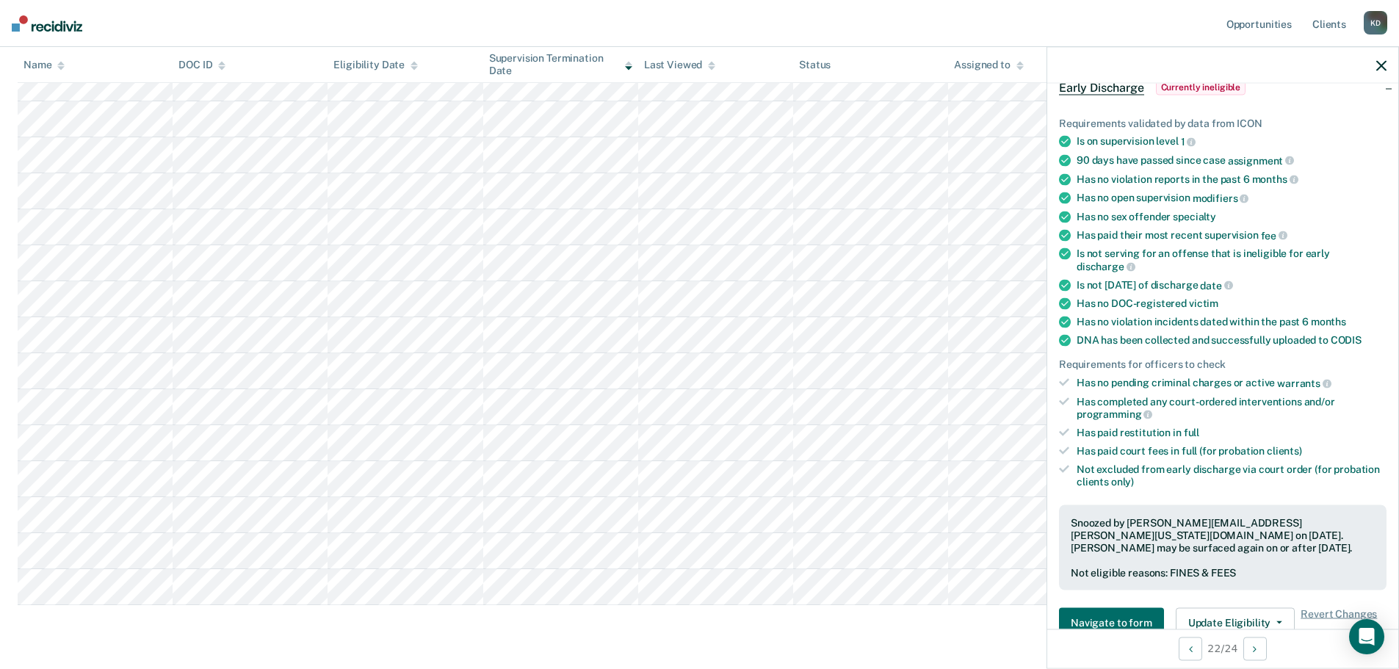
scroll to position [361, 0]
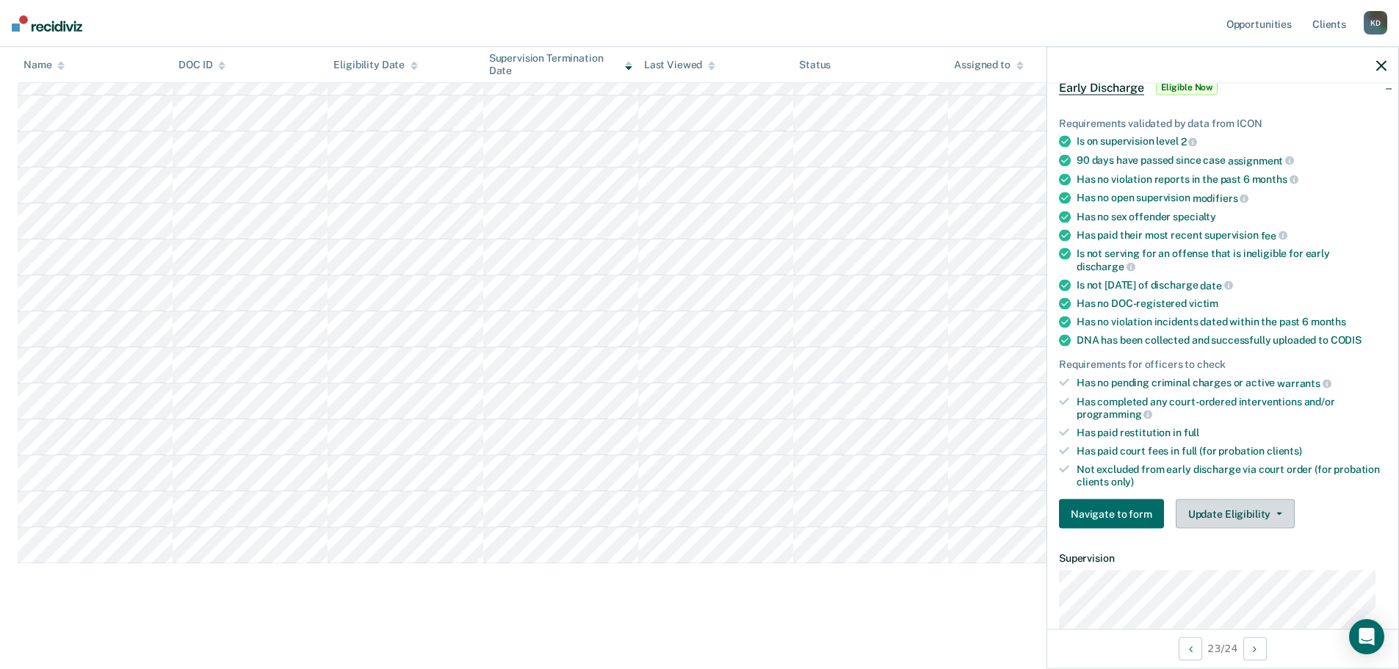
click at [1226, 516] on button "Update Eligibility" at bounding box center [1235, 513] width 119 height 29
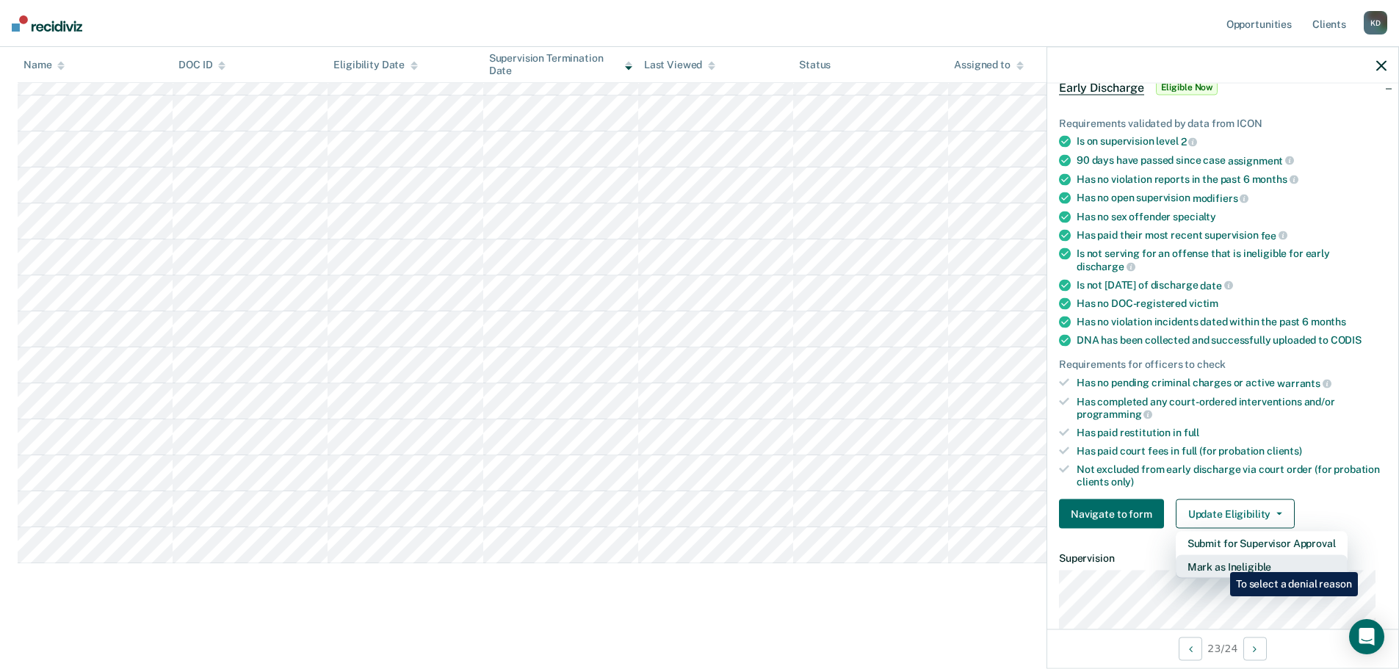
click at [1219, 561] on button "Mark as Ineligible" at bounding box center [1262, 566] width 172 height 23
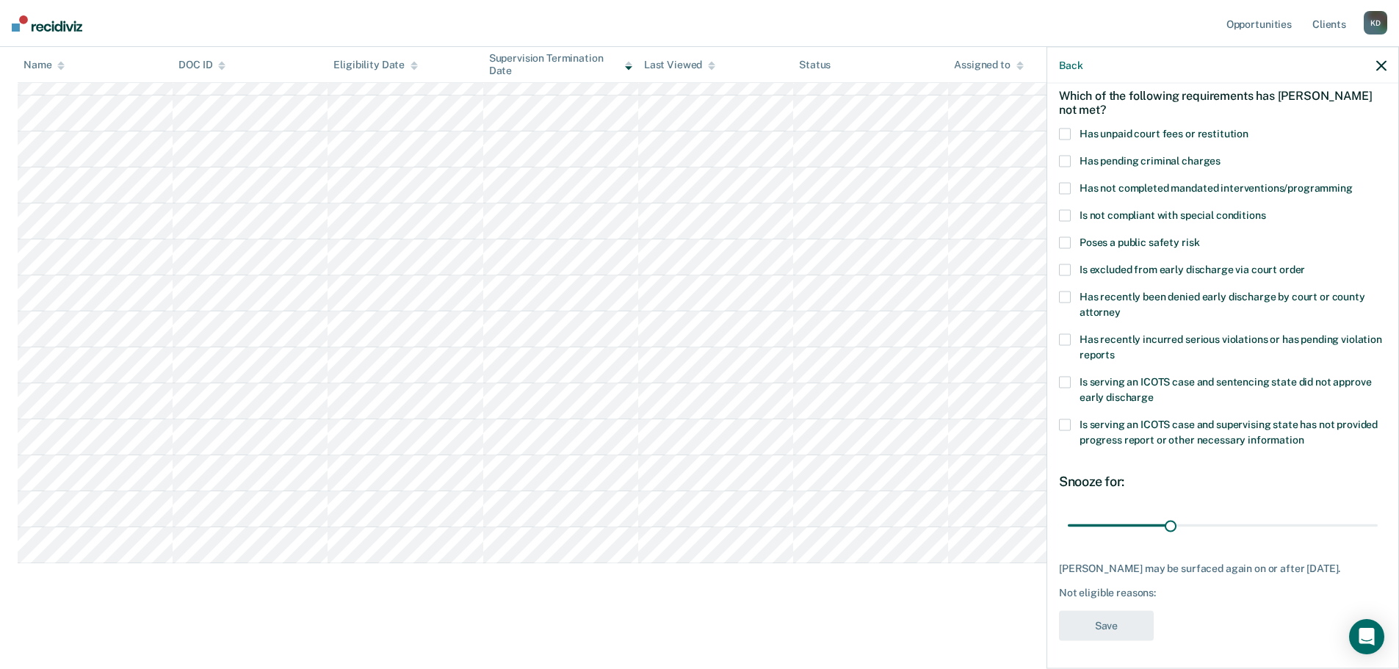
click at [1069, 134] on span at bounding box center [1065, 134] width 12 height 12
click at [1248, 128] on input "Has unpaid court fees or restitution" at bounding box center [1248, 128] width 0 height 0
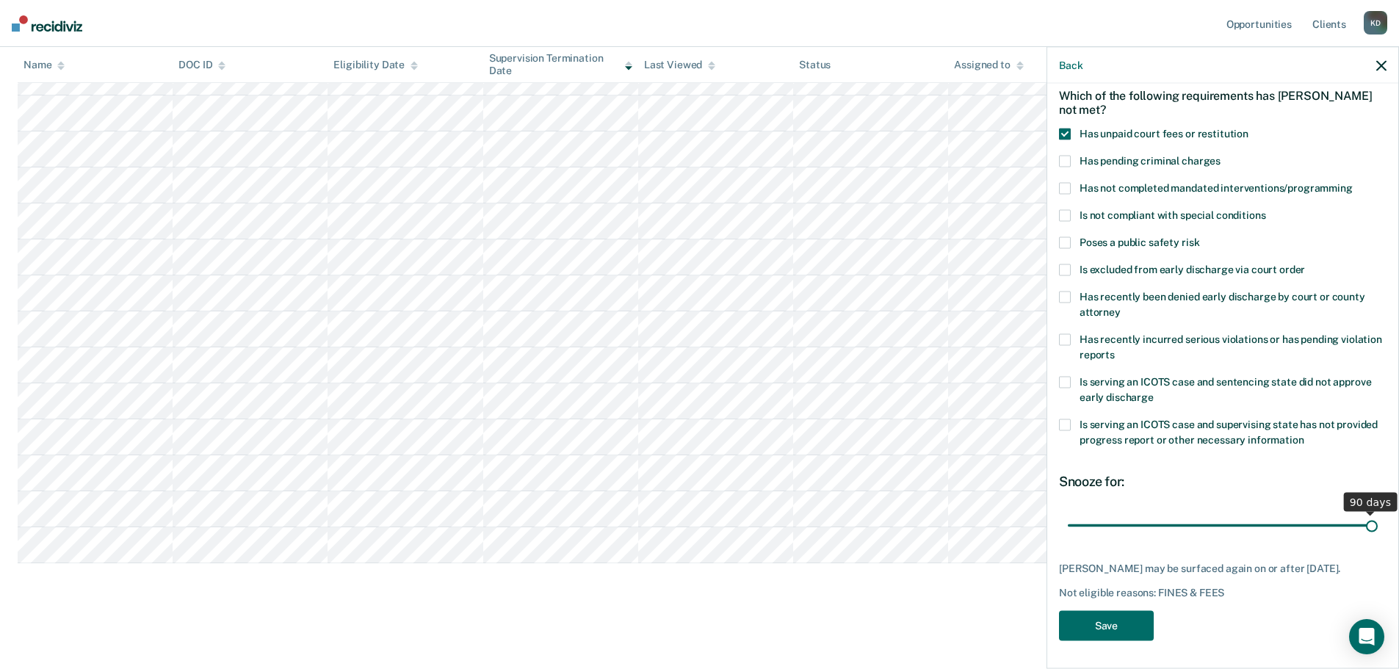
drag, startPoint x: 1165, startPoint y: 526, endPoint x: 1369, endPoint y: 523, distance: 203.4
type input "90"
click at [1369, 523] on input "range" at bounding box center [1223, 525] width 310 height 26
click at [1123, 623] on button "Save" at bounding box center [1106, 626] width 95 height 30
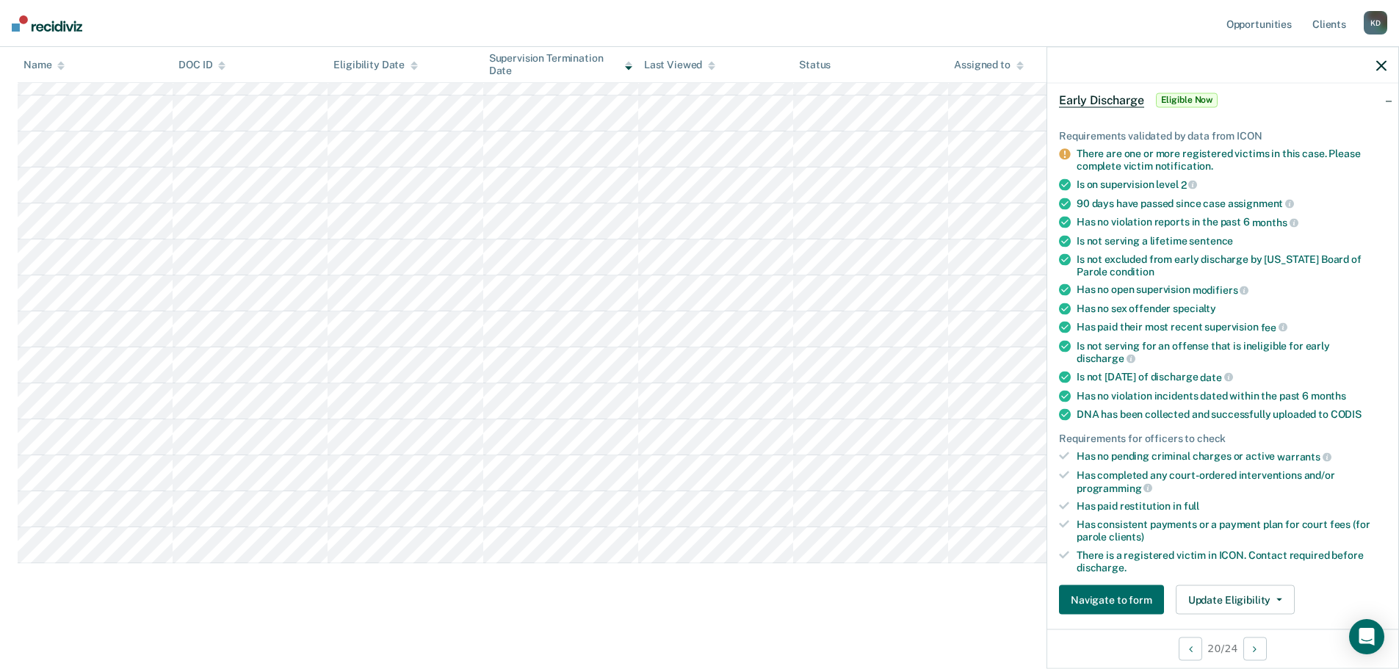
scroll to position [361, 0]
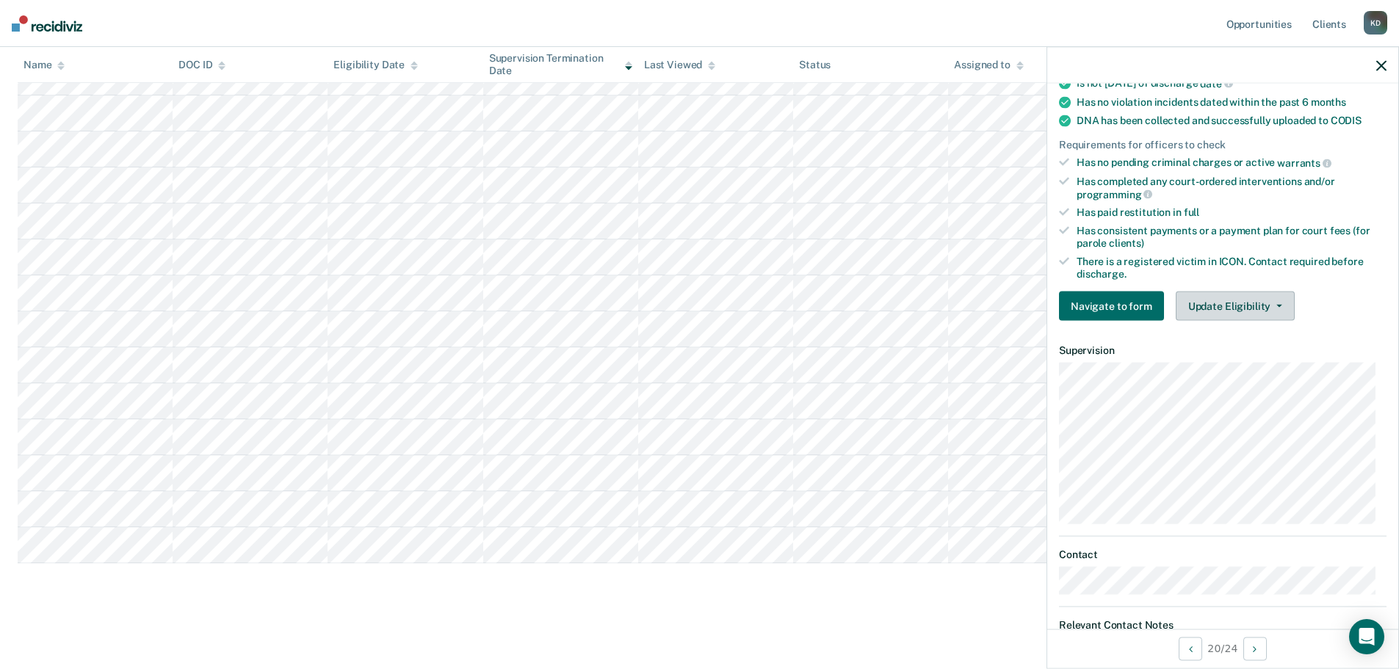
click at [1217, 308] on button "Update Eligibility" at bounding box center [1235, 305] width 119 height 29
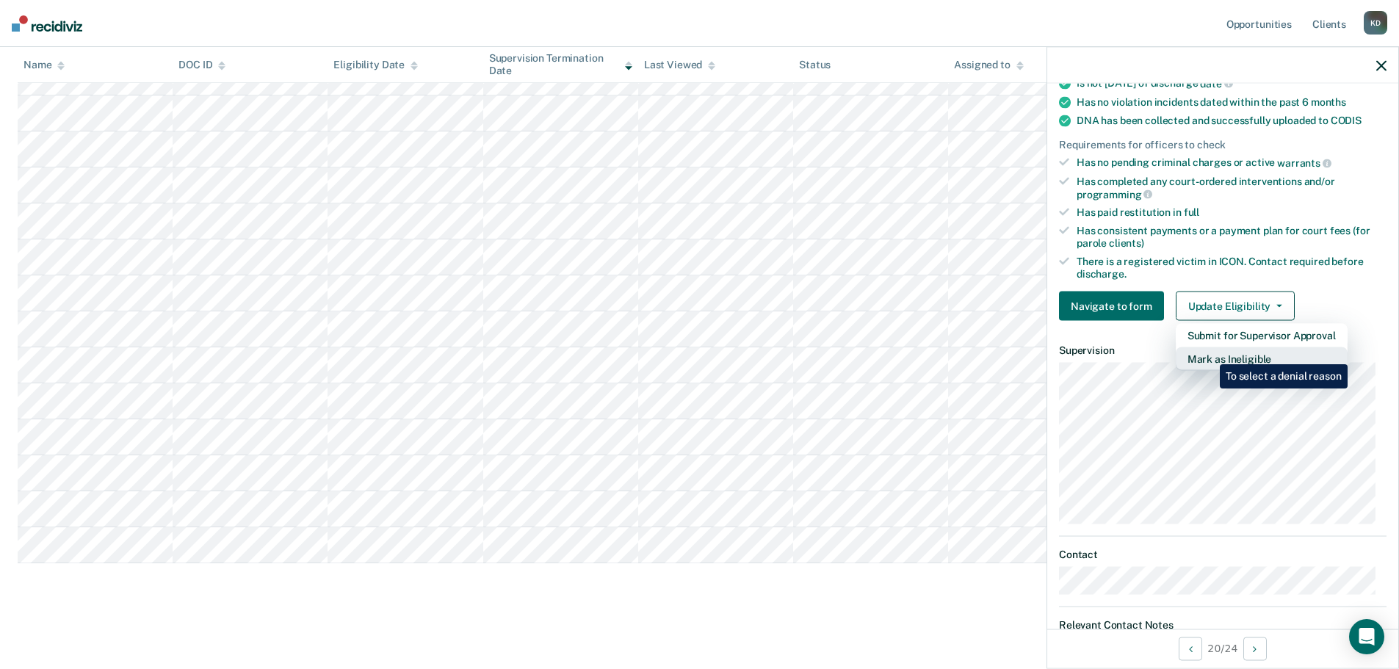
click at [1209, 353] on button "Mark as Ineligible" at bounding box center [1262, 358] width 172 height 23
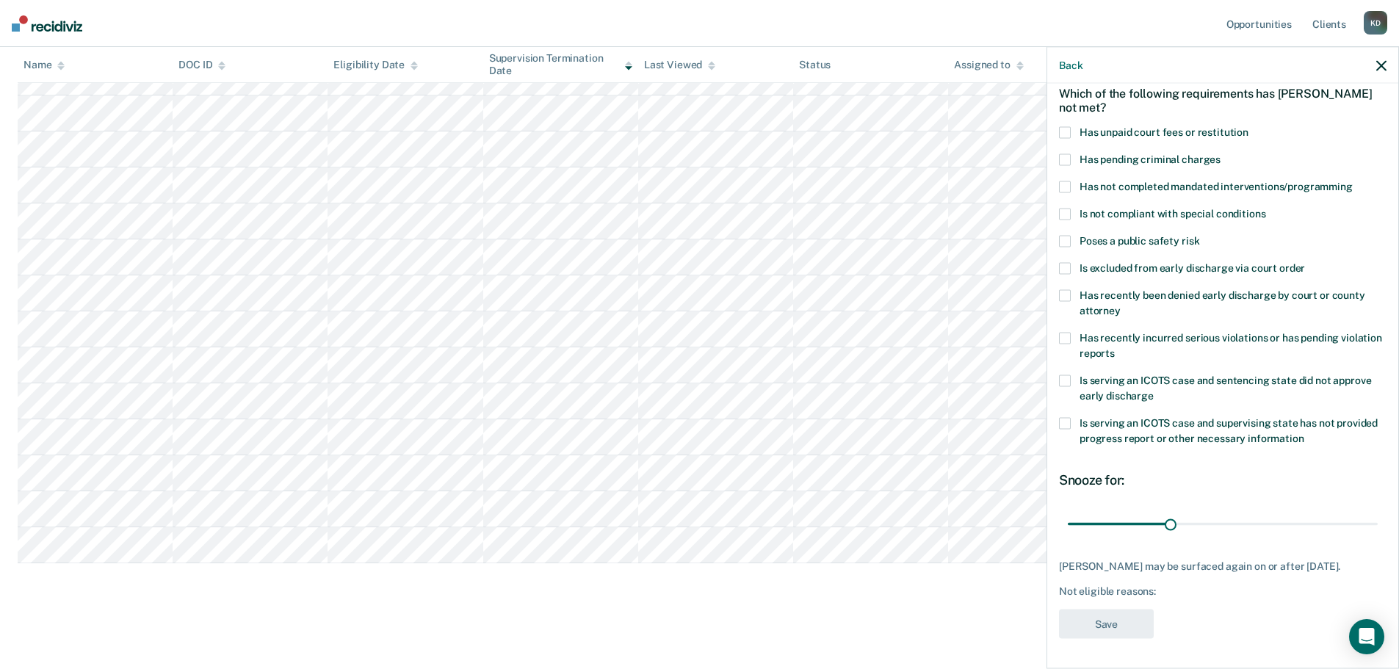
scroll to position [80, 0]
click at [1062, 126] on span at bounding box center [1065, 132] width 12 height 12
click at [1248, 126] on input "Has unpaid court fees or restitution" at bounding box center [1248, 126] width 0 height 0
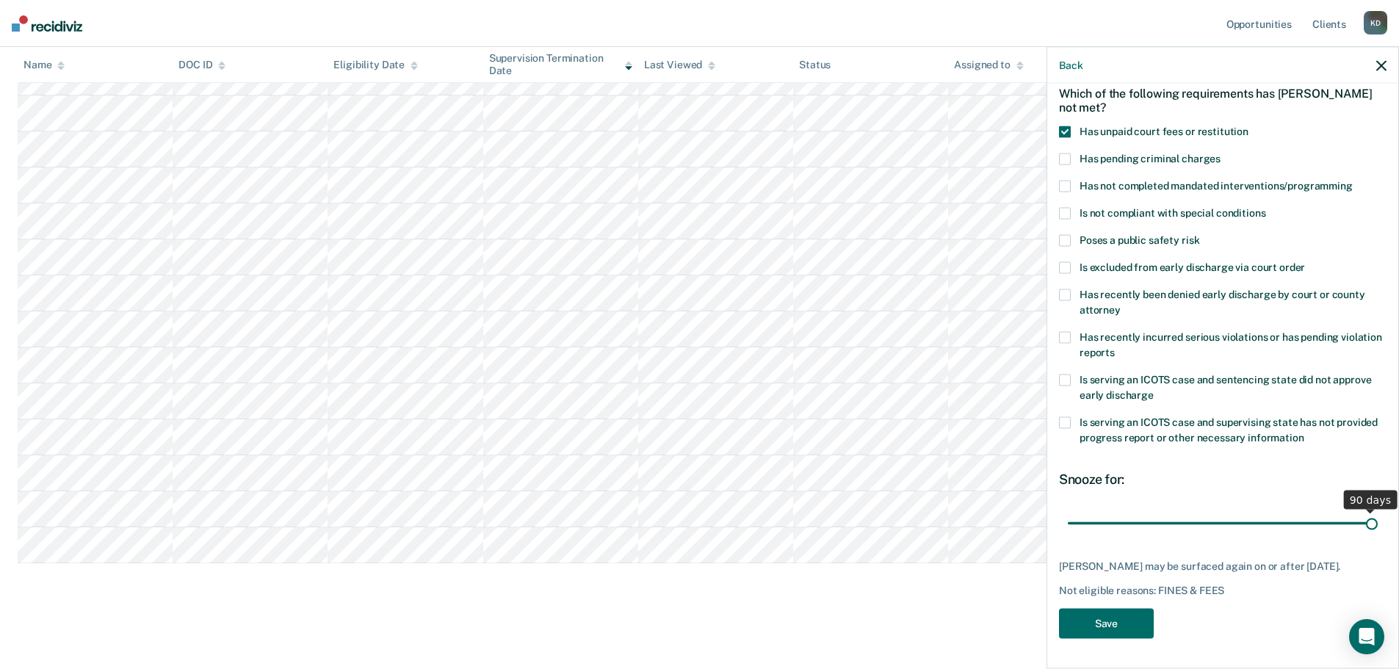
drag, startPoint x: 1167, startPoint y: 512, endPoint x: 1447, endPoint y: 513, distance: 280.5
type input "90"
click at [1377, 513] on input "range" at bounding box center [1223, 523] width 310 height 26
click at [1083, 623] on button "Save" at bounding box center [1106, 624] width 95 height 30
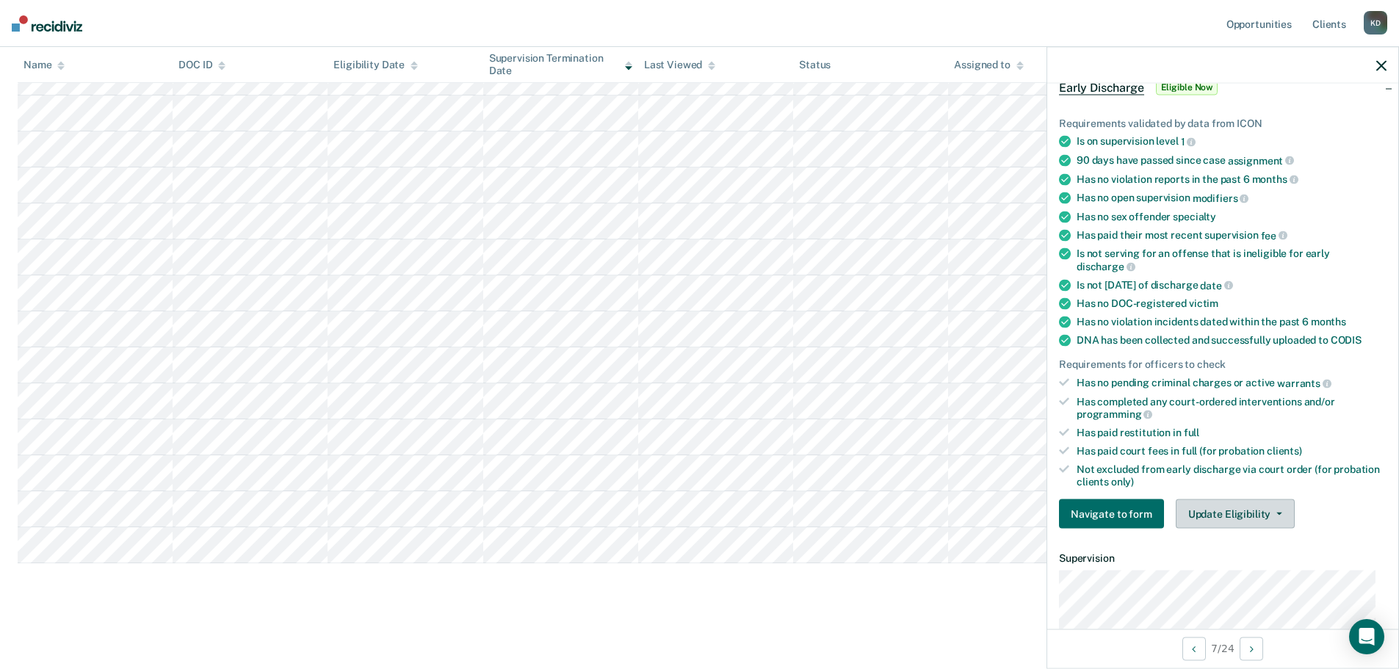
click at [1259, 512] on button "Update Eligibility" at bounding box center [1235, 513] width 119 height 29
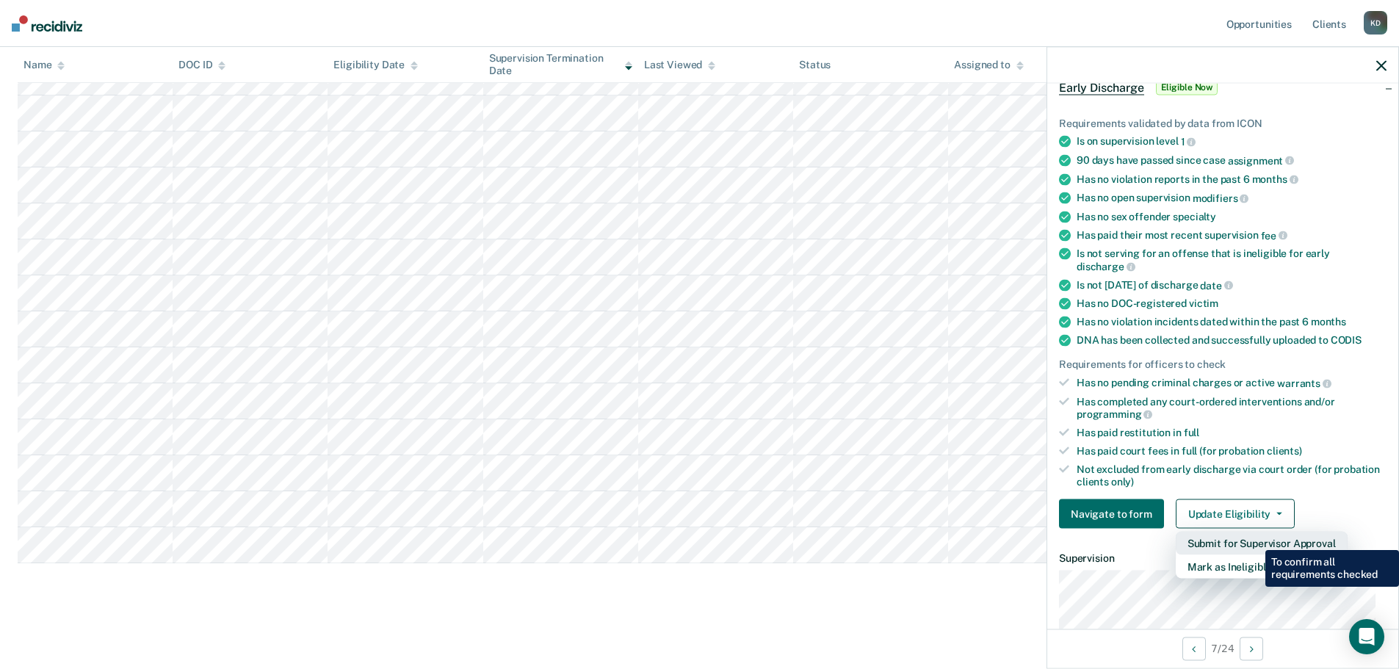
click at [1254, 539] on button "Submit for Supervisor Approval" at bounding box center [1262, 543] width 172 height 23
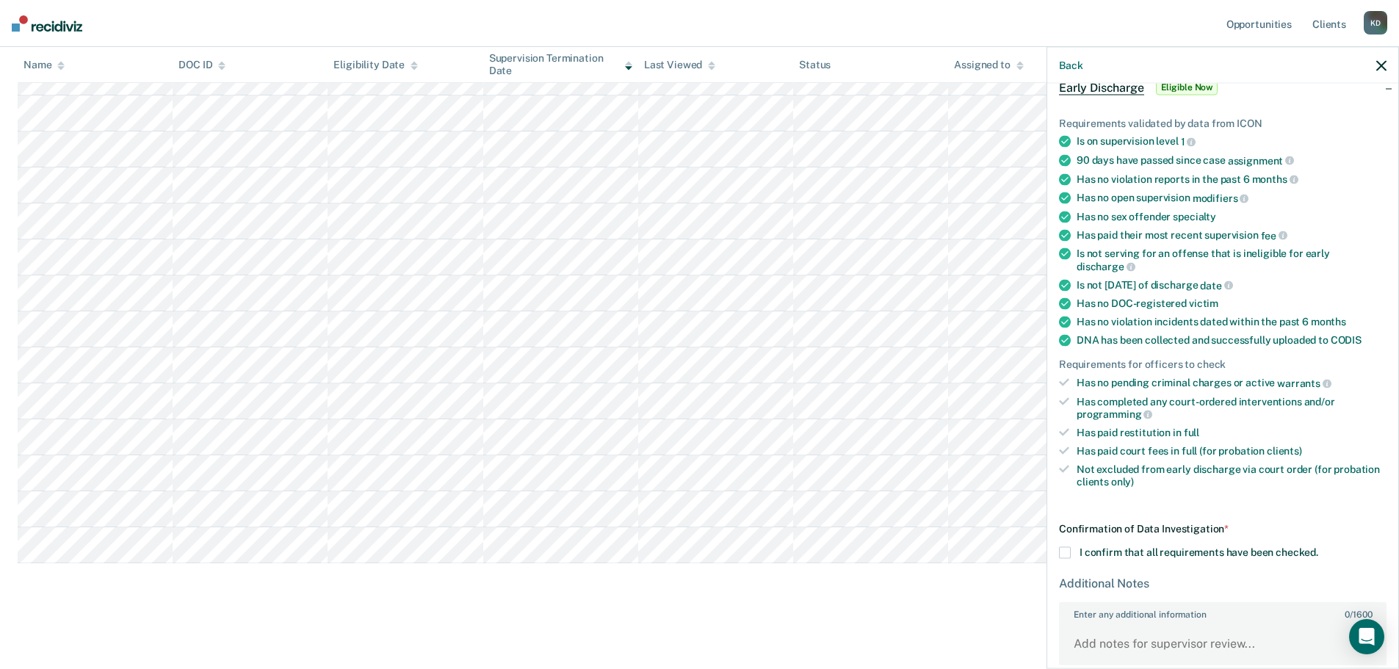
click at [1068, 550] on span at bounding box center [1065, 553] width 12 height 12
click at [1318, 547] on input "I confirm that all requirements have been checked." at bounding box center [1318, 547] width 0 height 0
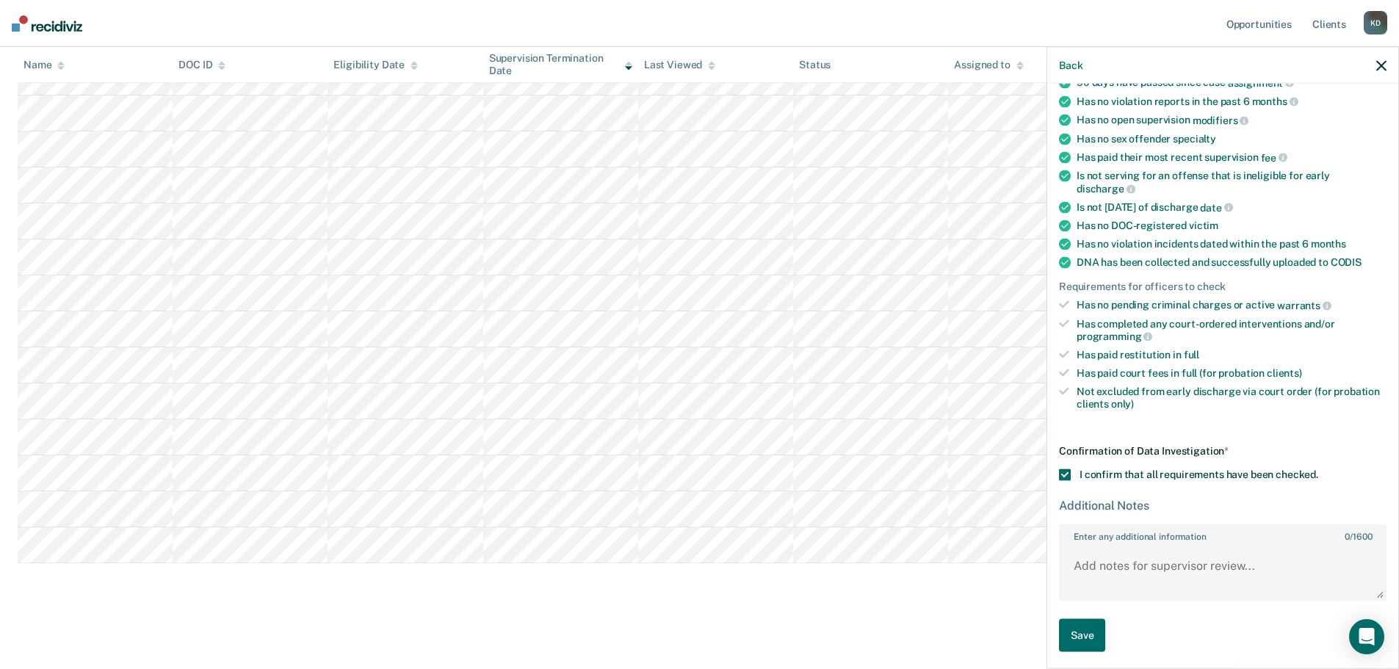
scroll to position [160, 0]
paste textarea "Recidiviz Update-"
type textarea "Recidiviz Update-"
drag, startPoint x: 1184, startPoint y: 576, endPoint x: 1061, endPoint y: 555, distance: 125.2
click at [1057, 555] on div "AG Early Discharge Eligible Now Requirements validated by data from ICON Is on …" at bounding box center [1222, 375] width 351 height 582
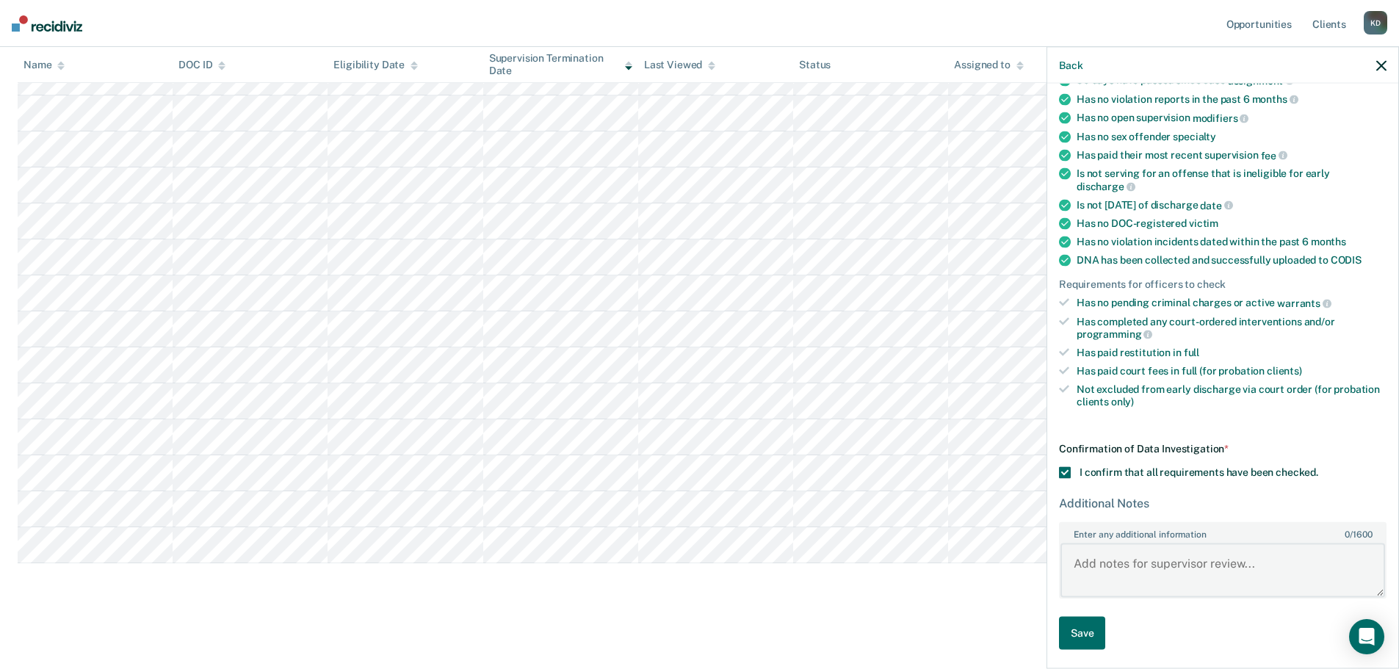
paste textarea "Antonio has been on probation supervision since February 28, 2022. He has conti…"
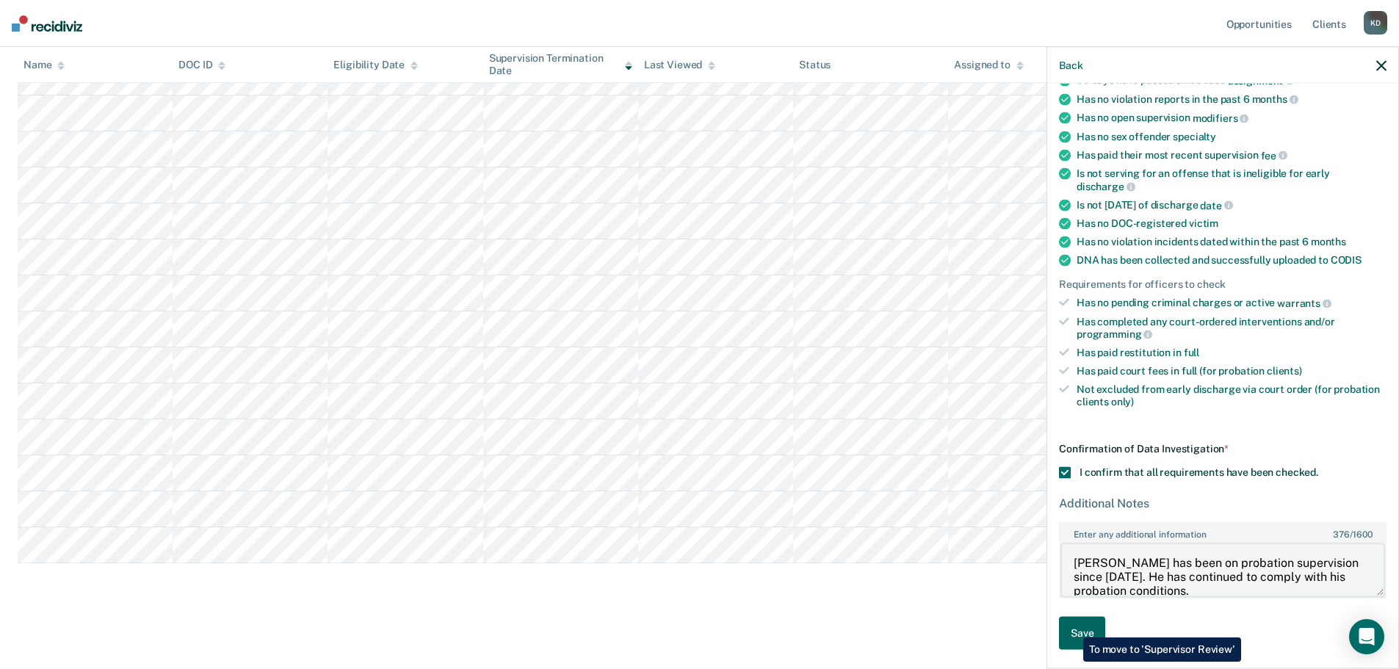
type textarea "Antonio has been on probation supervision since February 28, 2022. He has conti…"
click at [1072, 626] on button "Save" at bounding box center [1082, 633] width 46 height 33
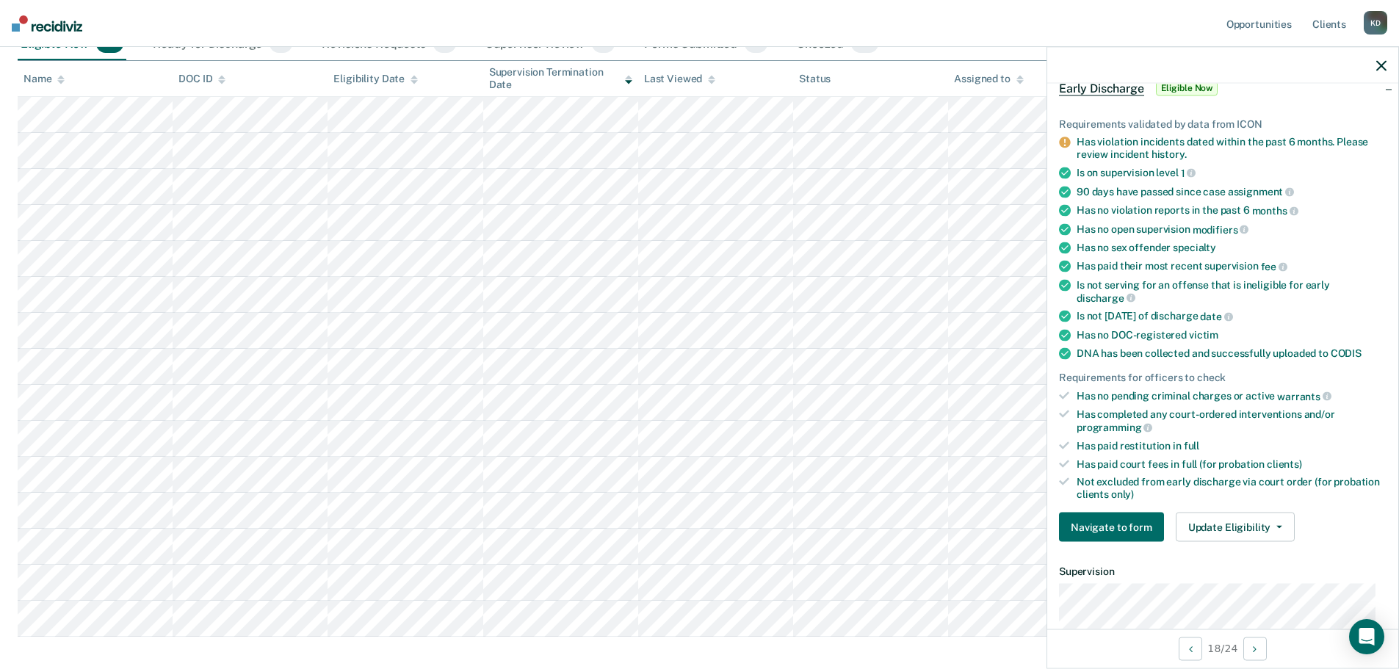
scroll to position [220, 0]
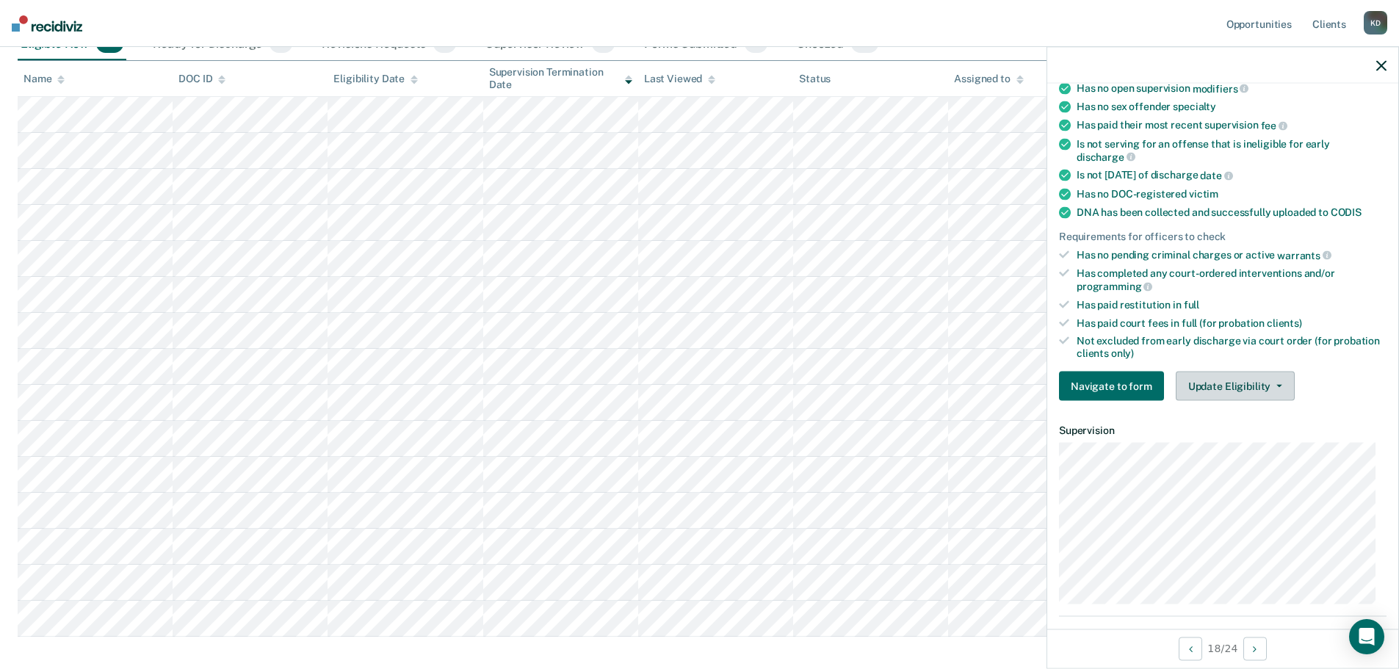
click at [1239, 385] on button "Update Eligibility" at bounding box center [1235, 386] width 119 height 29
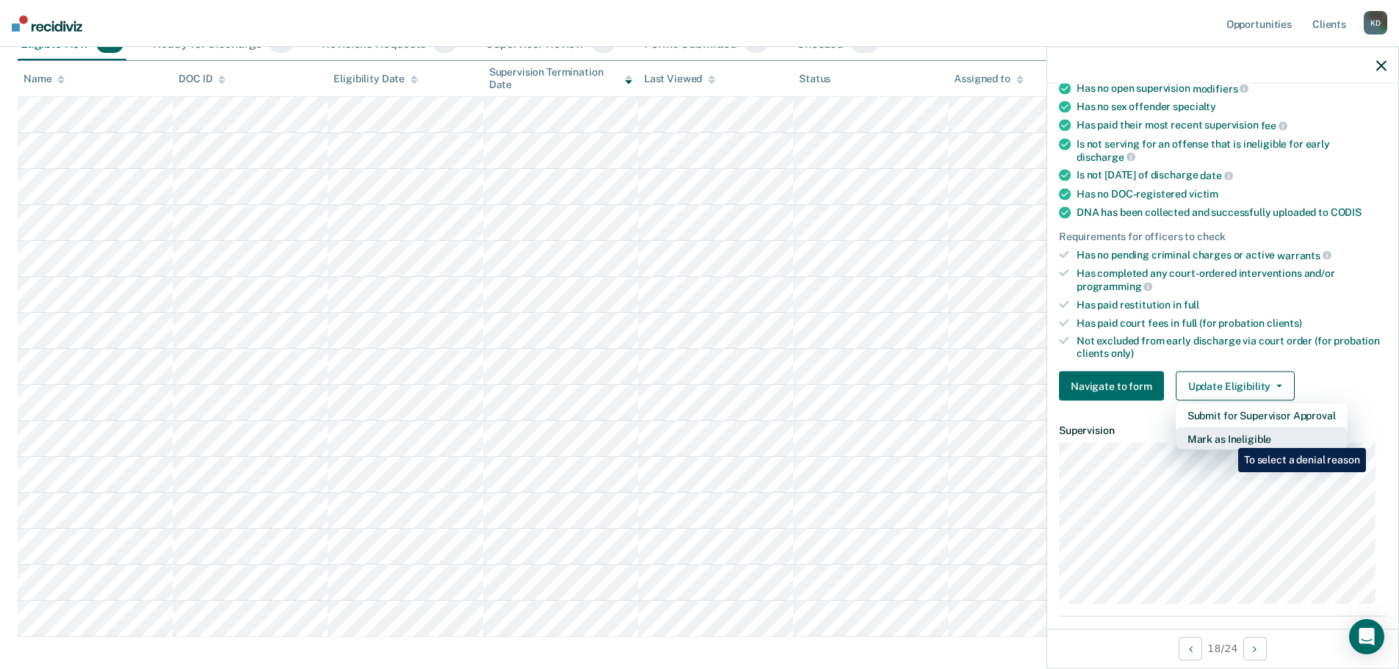
click at [1227, 437] on button "Mark as Ineligible" at bounding box center [1262, 438] width 172 height 23
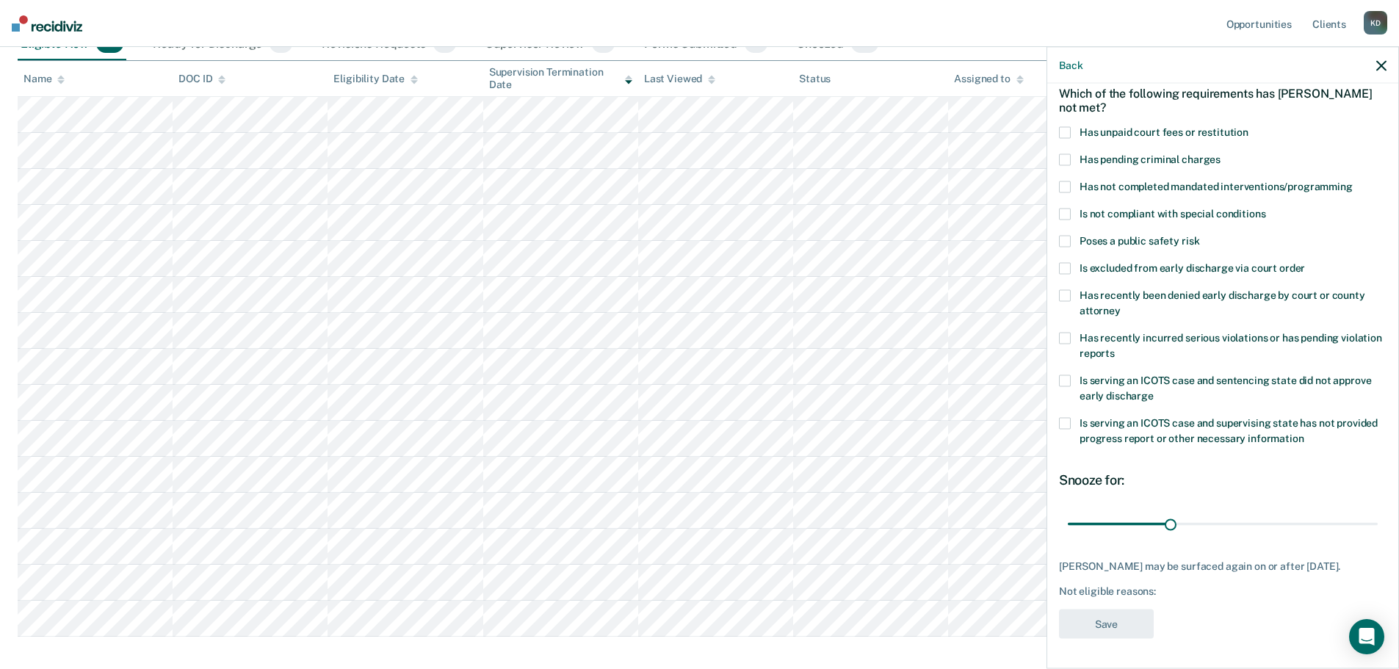
scroll to position [68, 0]
drag, startPoint x: 1170, startPoint y: 525, endPoint x: 1370, endPoint y: 524, distance: 200.5
type input "90"
click at [1370, 524] on input "range" at bounding box center [1223, 525] width 310 height 26
click at [1069, 131] on span at bounding box center [1065, 134] width 12 height 12
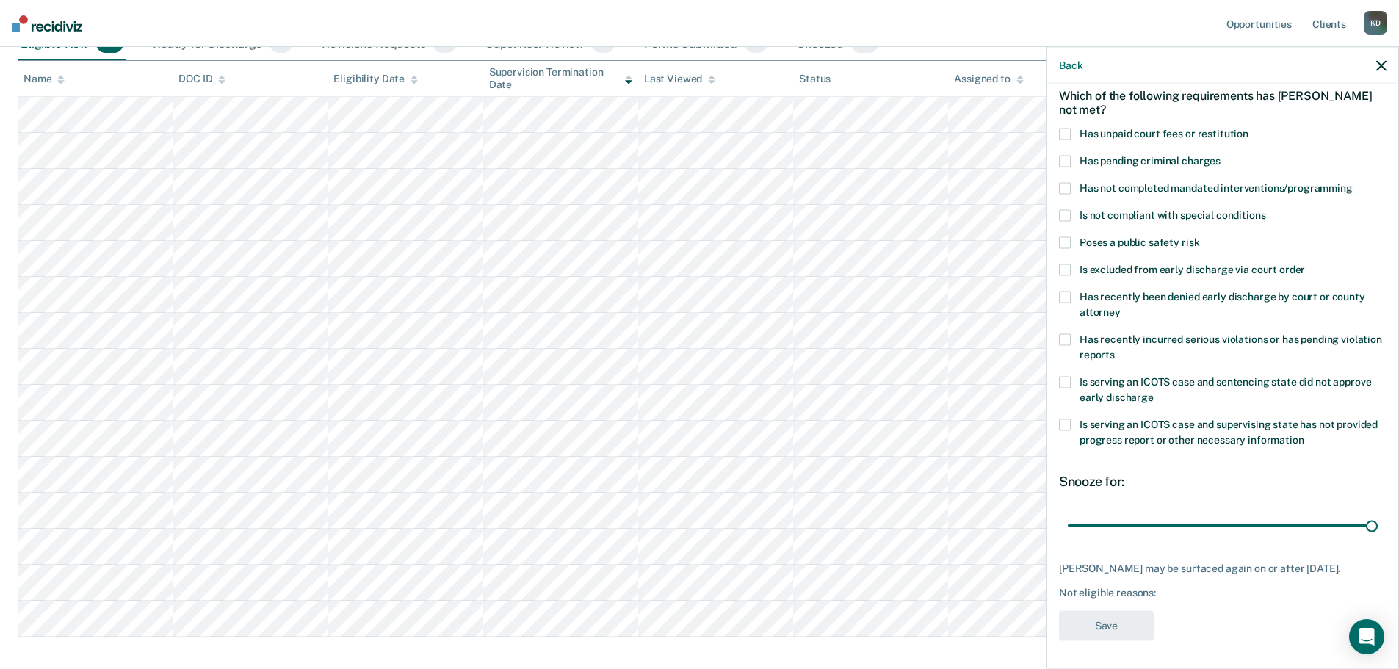
click at [1248, 128] on input "Has unpaid court fees or restitution" at bounding box center [1248, 128] width 0 height 0
click at [1105, 617] on button "Save" at bounding box center [1106, 626] width 95 height 30
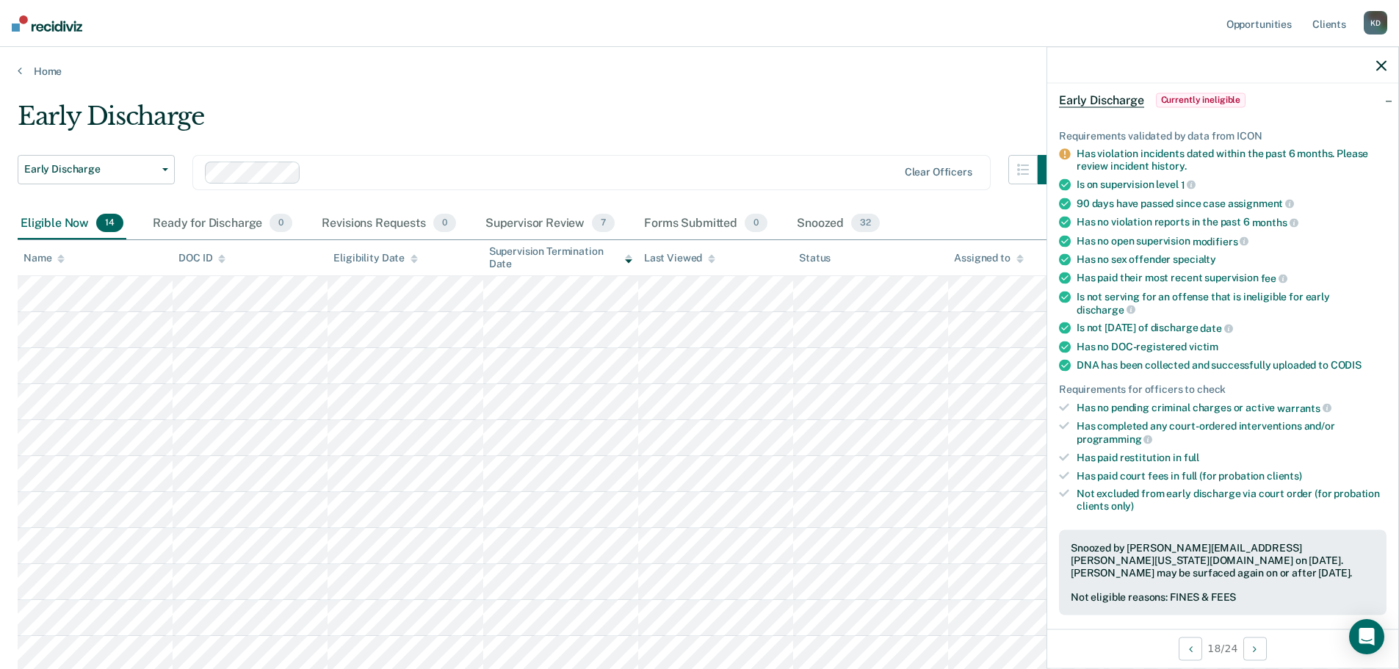
scroll to position [217, 0]
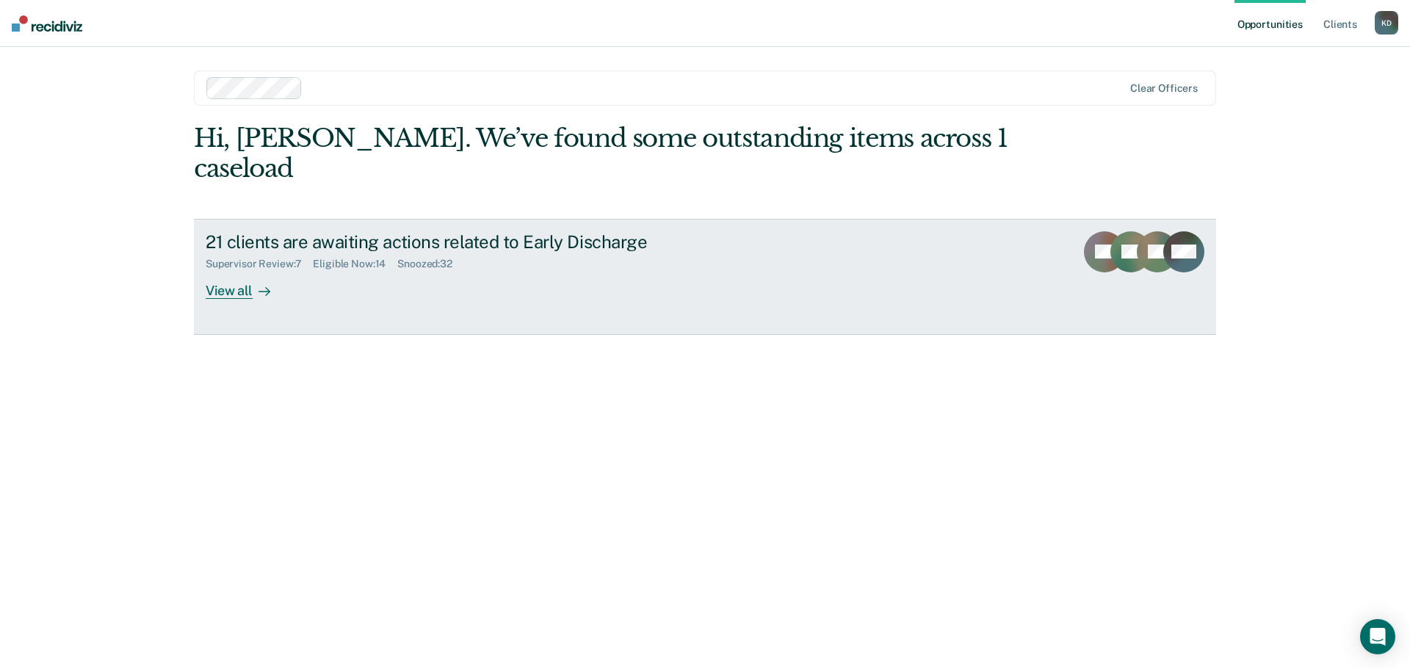
click at [239, 270] on div "View all" at bounding box center [247, 284] width 82 height 29
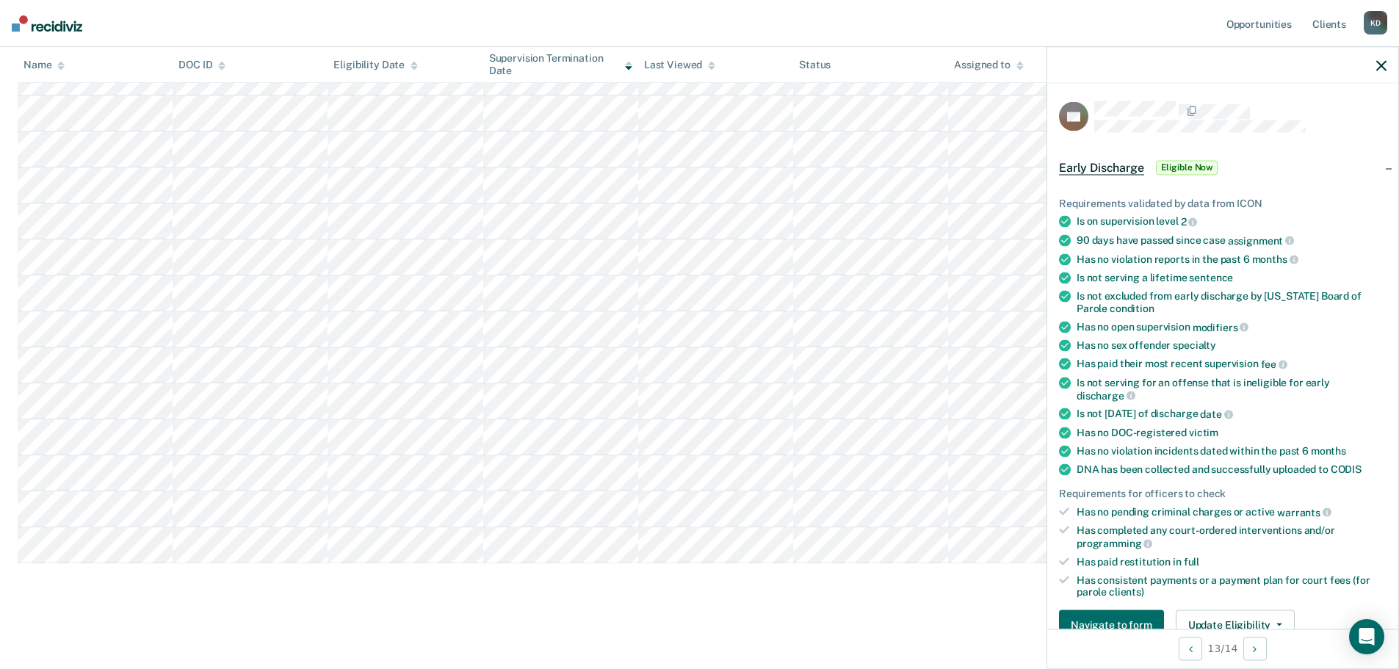
scroll to position [73, 0]
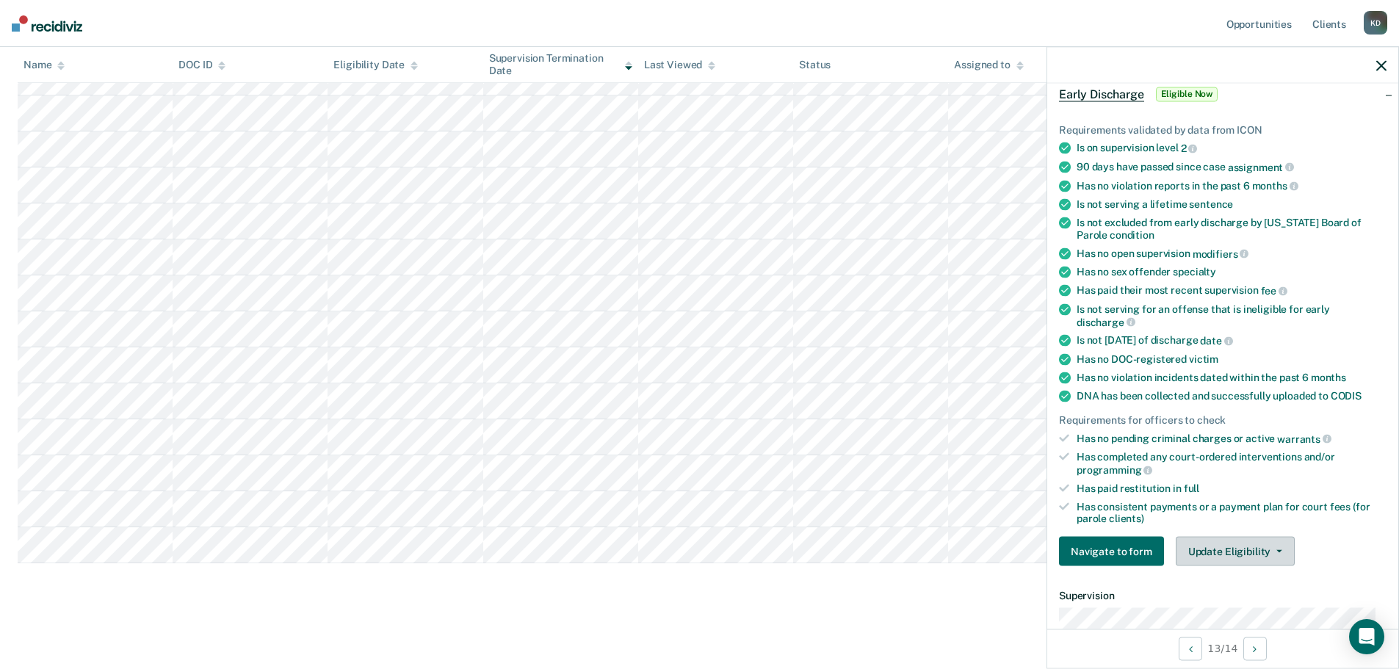
click at [1222, 548] on button "Update Eligibility" at bounding box center [1235, 551] width 119 height 29
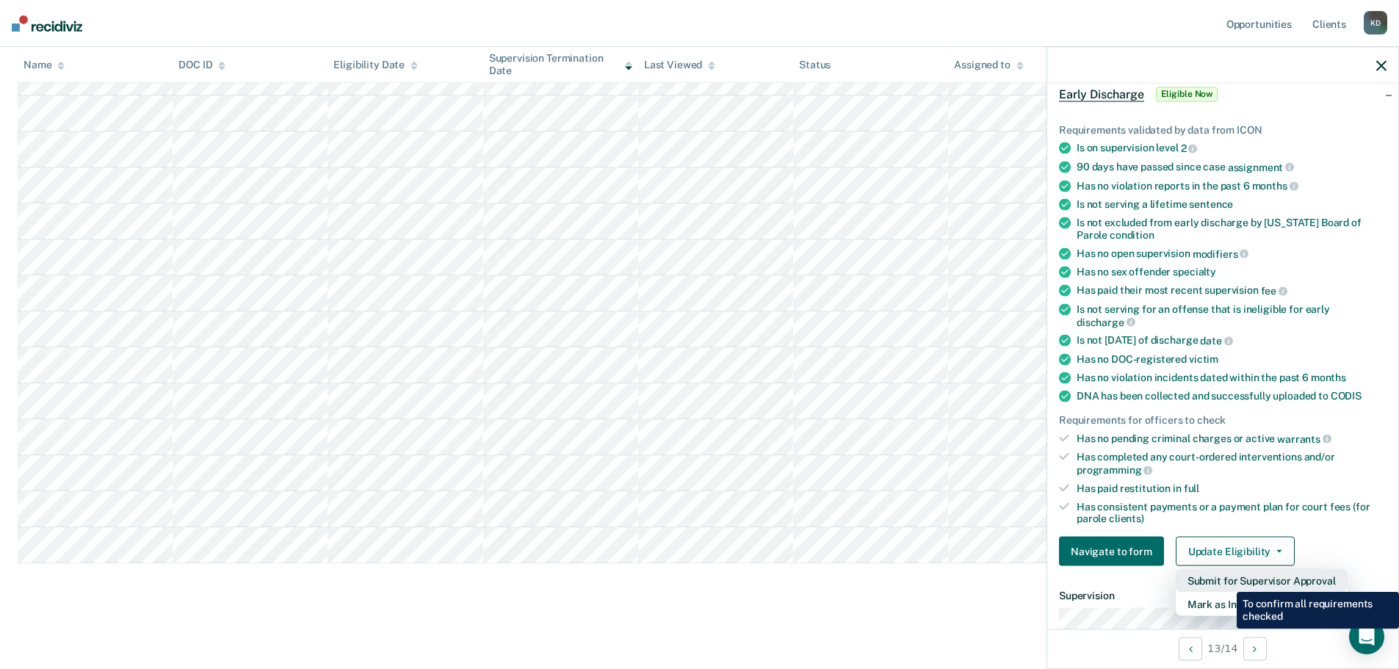
click at [1225, 581] on button "Submit for Supervisor Approval" at bounding box center [1262, 580] width 172 height 23
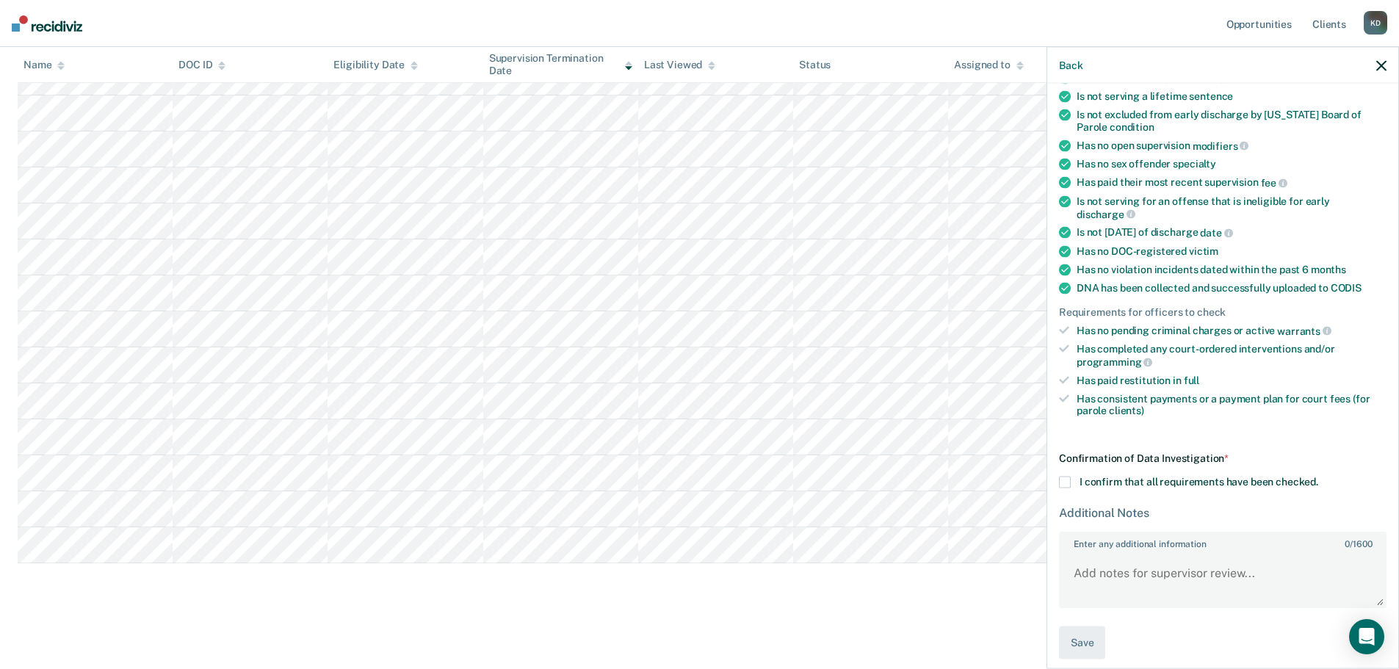
scroll to position [191, 0]
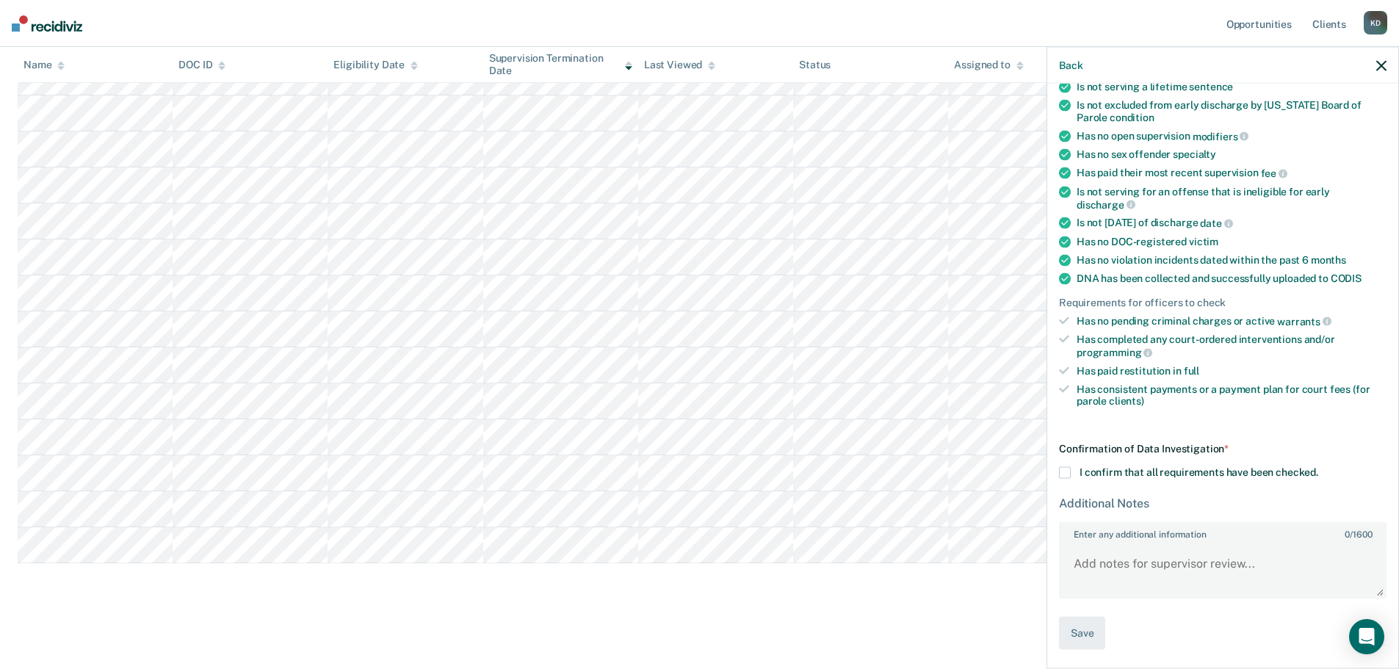
click at [1066, 470] on span at bounding box center [1065, 473] width 12 height 12
click at [1318, 467] on input "I confirm that all requirements have been checked." at bounding box center [1318, 467] width 0 height 0
paste textarea "[PERSON_NAME] has been on parole supervision since Janaury 19, 2024. He complet…"
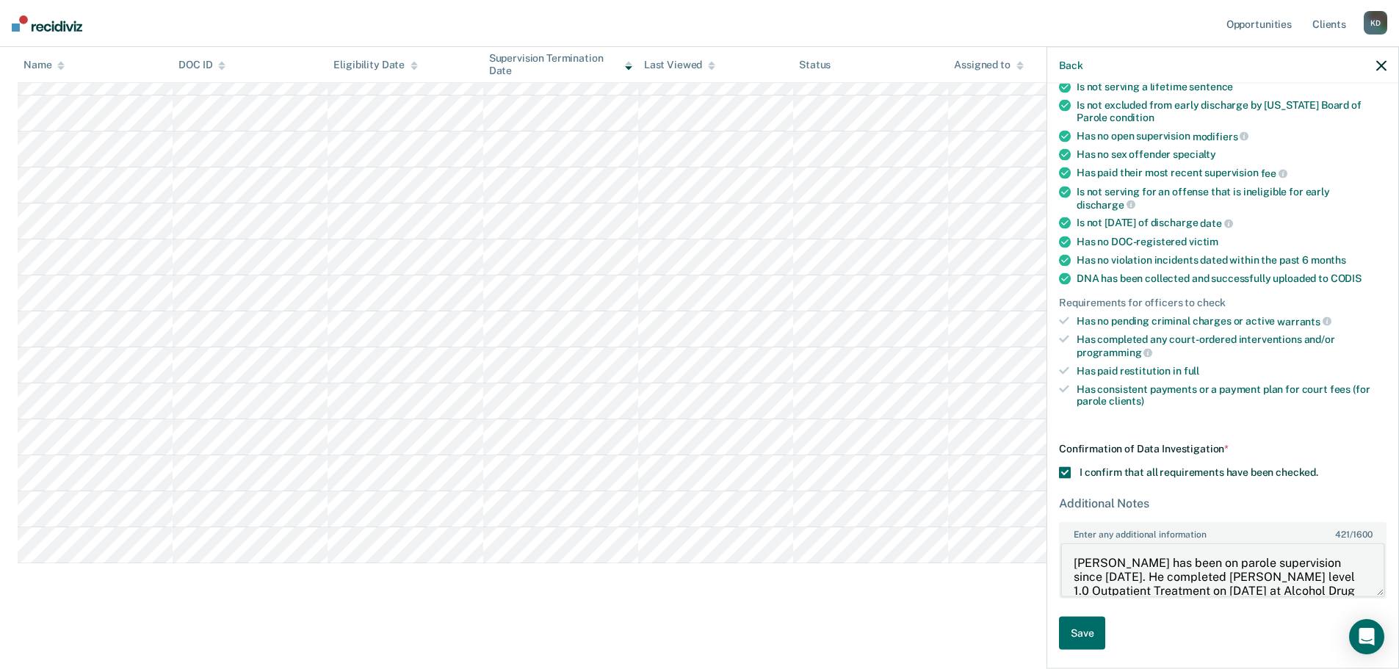
drag, startPoint x: 1249, startPoint y: 569, endPoint x: 1278, endPoint y: 569, distance: 29.4
click at [1278, 569] on textarea "[PERSON_NAME] has been on parole supervision since [DATE]. He completed [PERSON…" at bounding box center [1222, 570] width 325 height 54
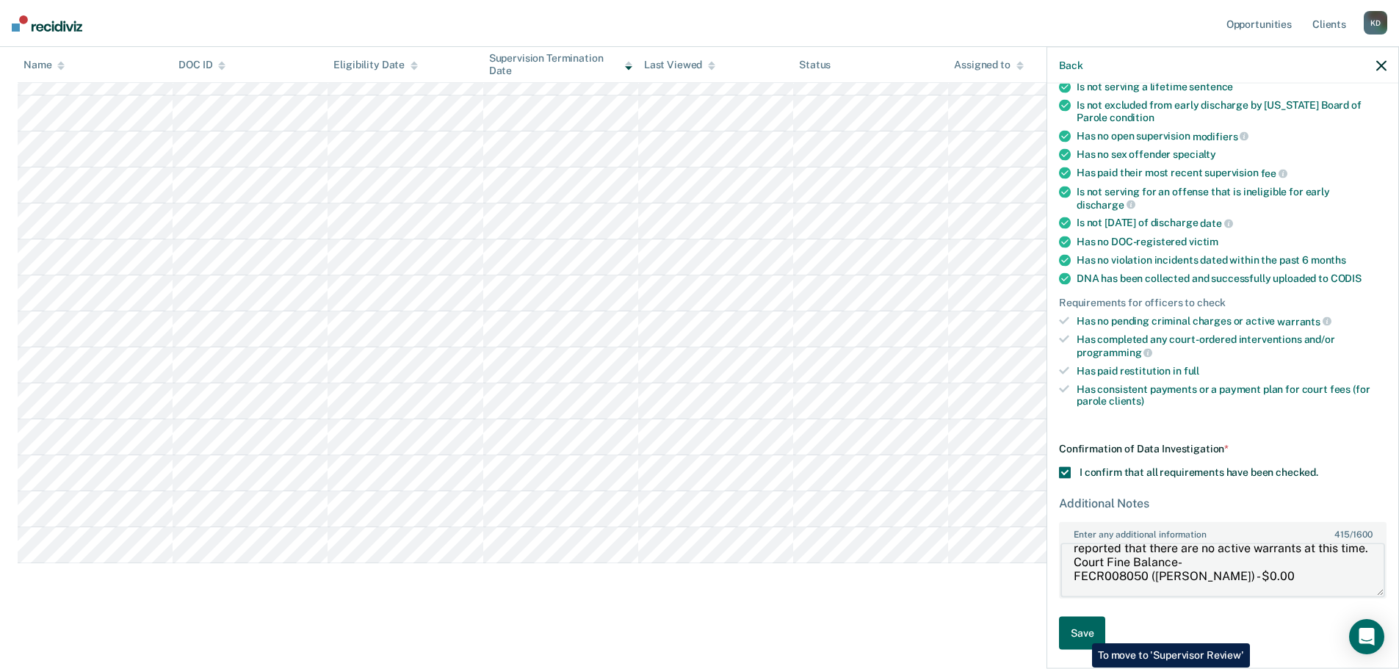
type textarea "[PERSON_NAME] has been on parole supervision since [DATE]. He completed level 1…"
click at [1081, 632] on button "Save" at bounding box center [1082, 632] width 46 height 33
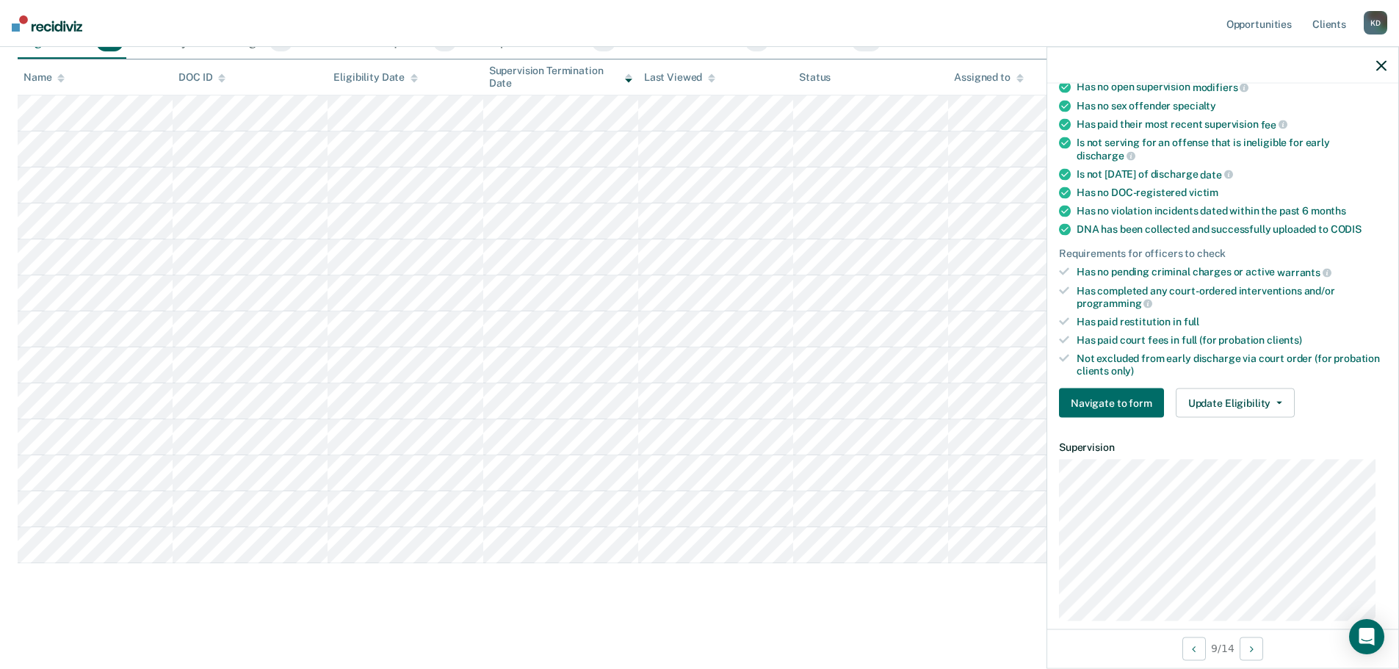
scroll to position [142, 0]
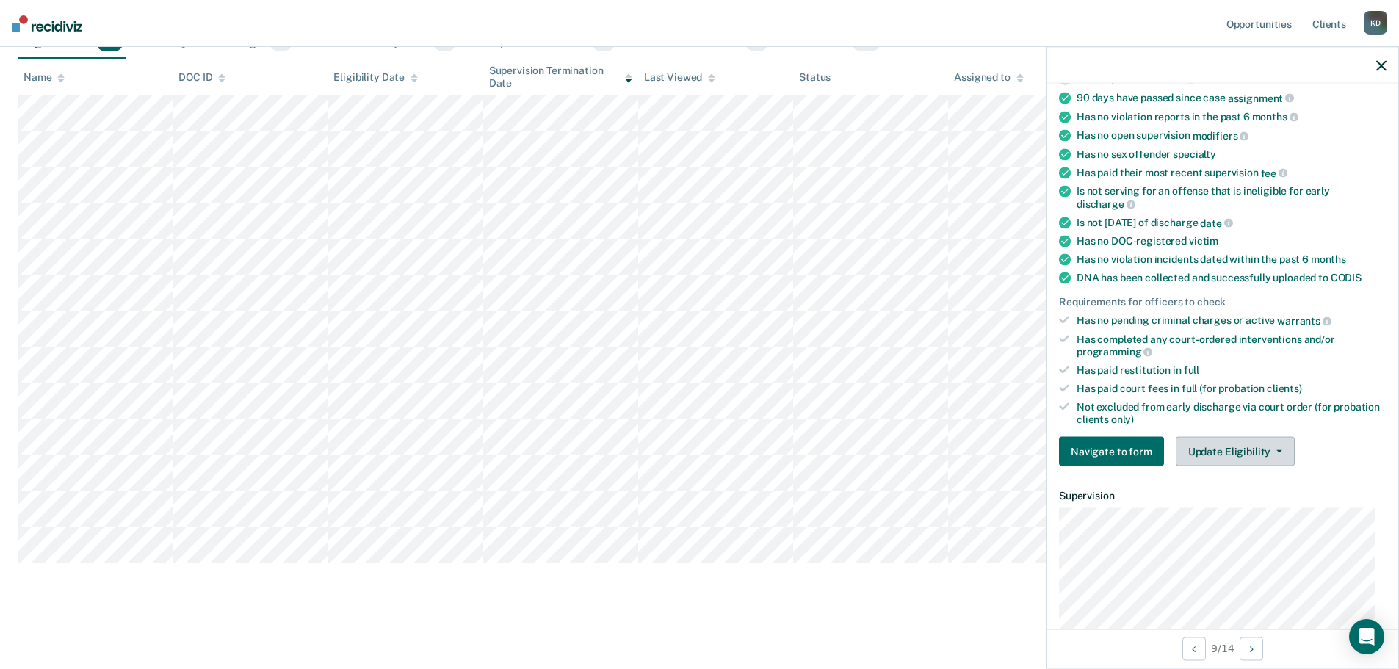
click at [1217, 458] on button "Update Eligibility" at bounding box center [1235, 451] width 119 height 29
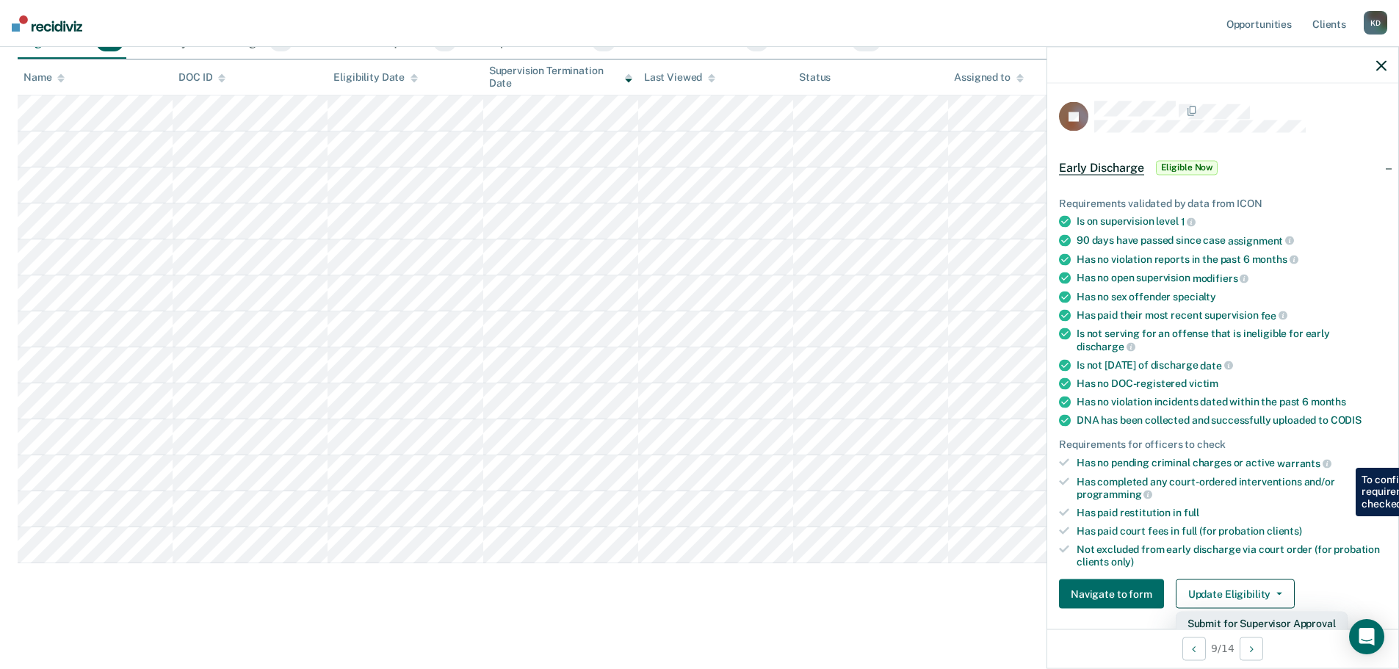
scroll to position [294, 0]
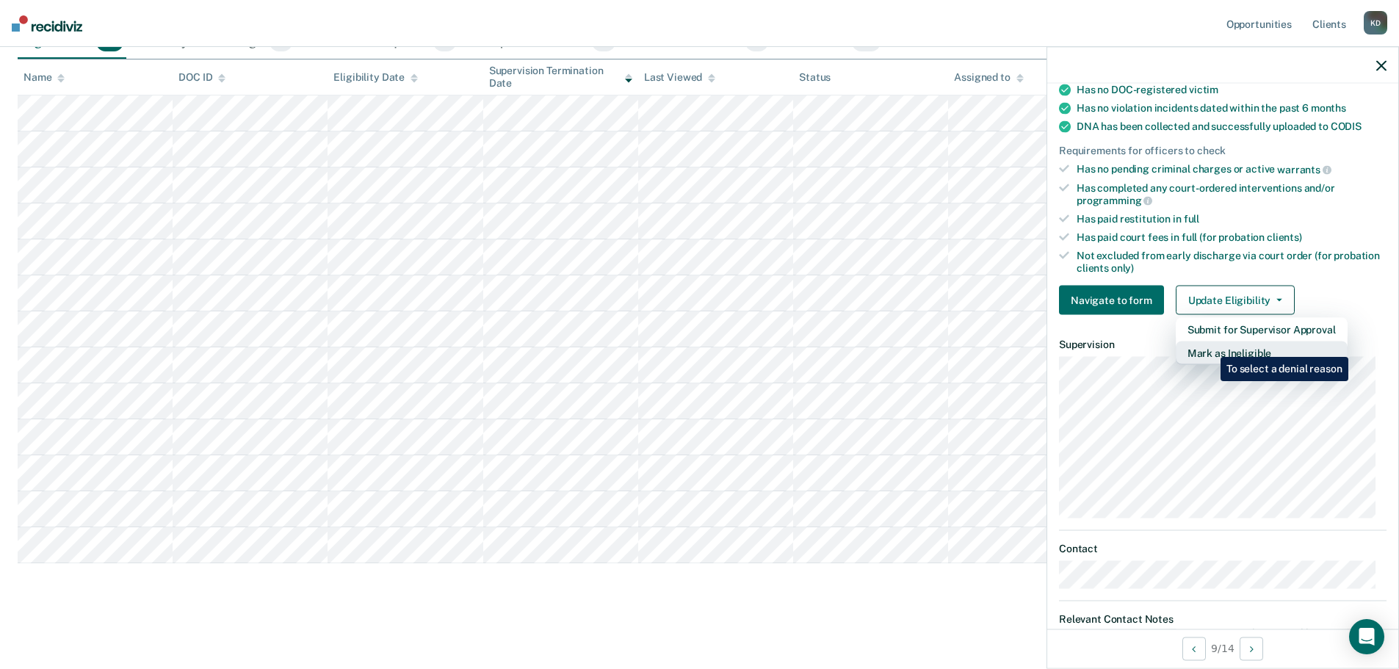
click at [1209, 346] on button "Mark as Ineligible" at bounding box center [1262, 352] width 172 height 23
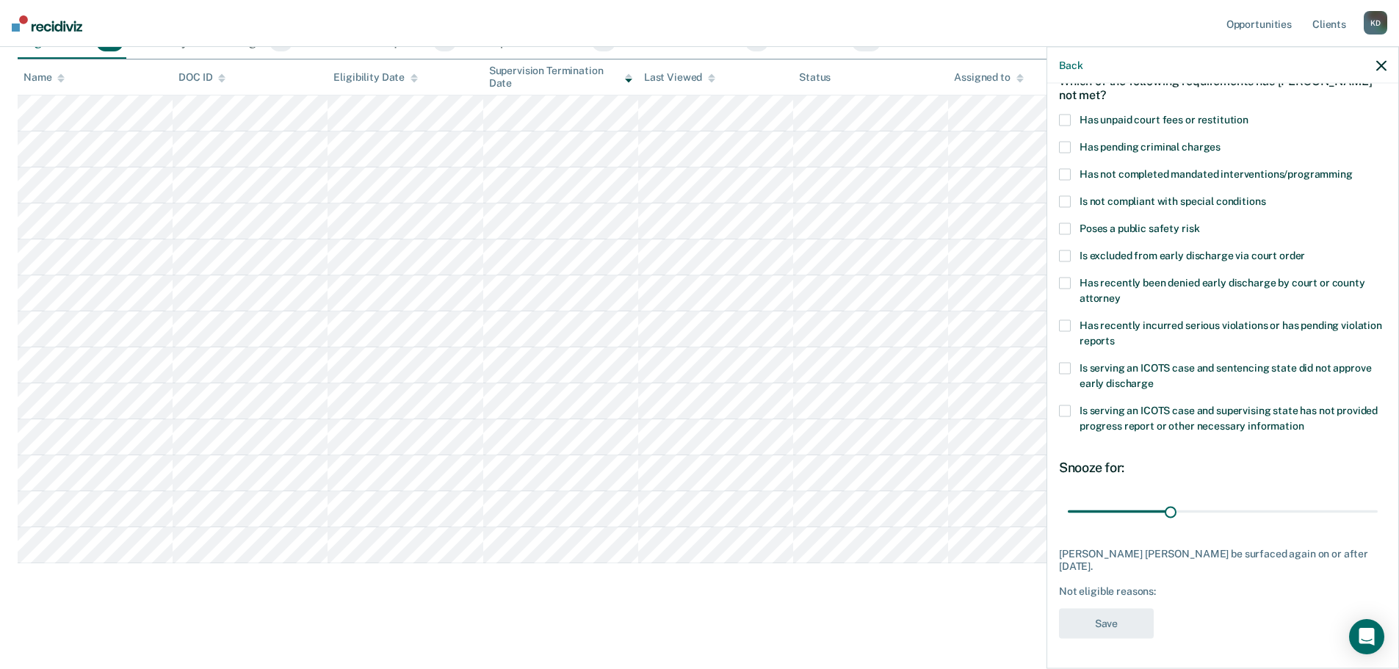
scroll to position [68, 0]
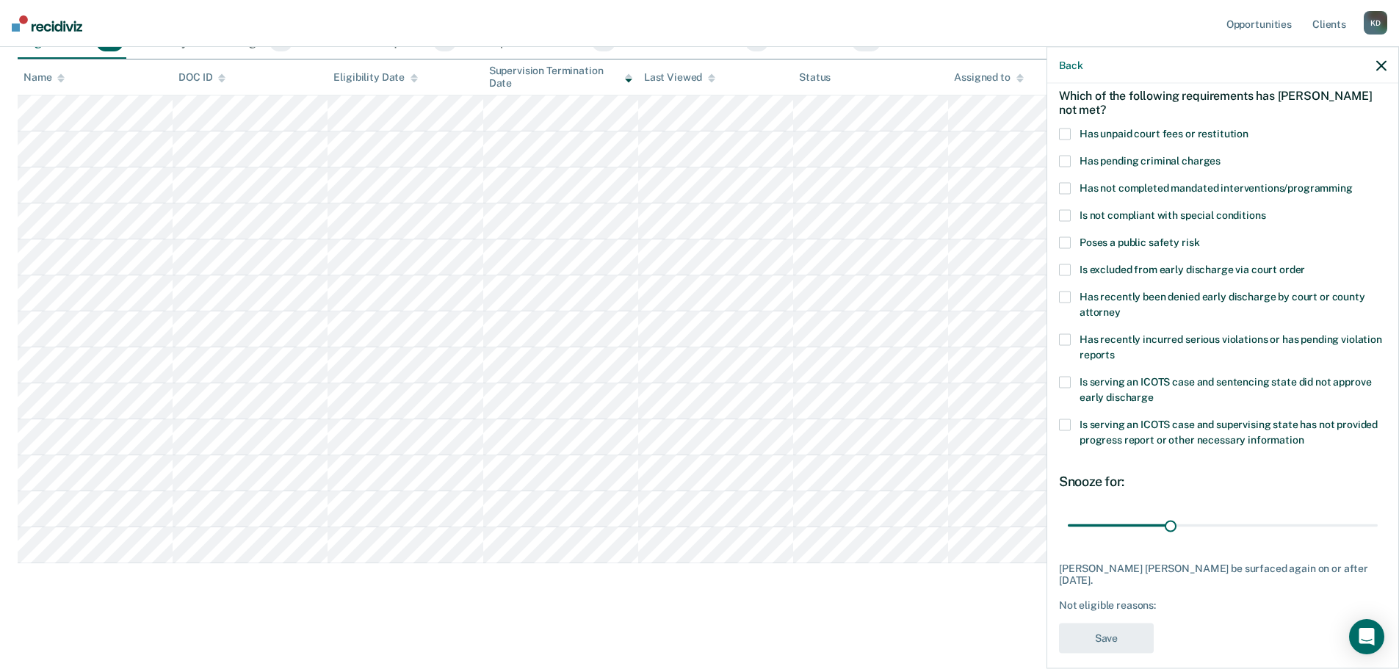
click at [1068, 336] on span at bounding box center [1065, 340] width 12 height 12
click at [1115, 349] on input "Has recently incurred serious violations or has pending violation reports" at bounding box center [1115, 349] width 0 height 0
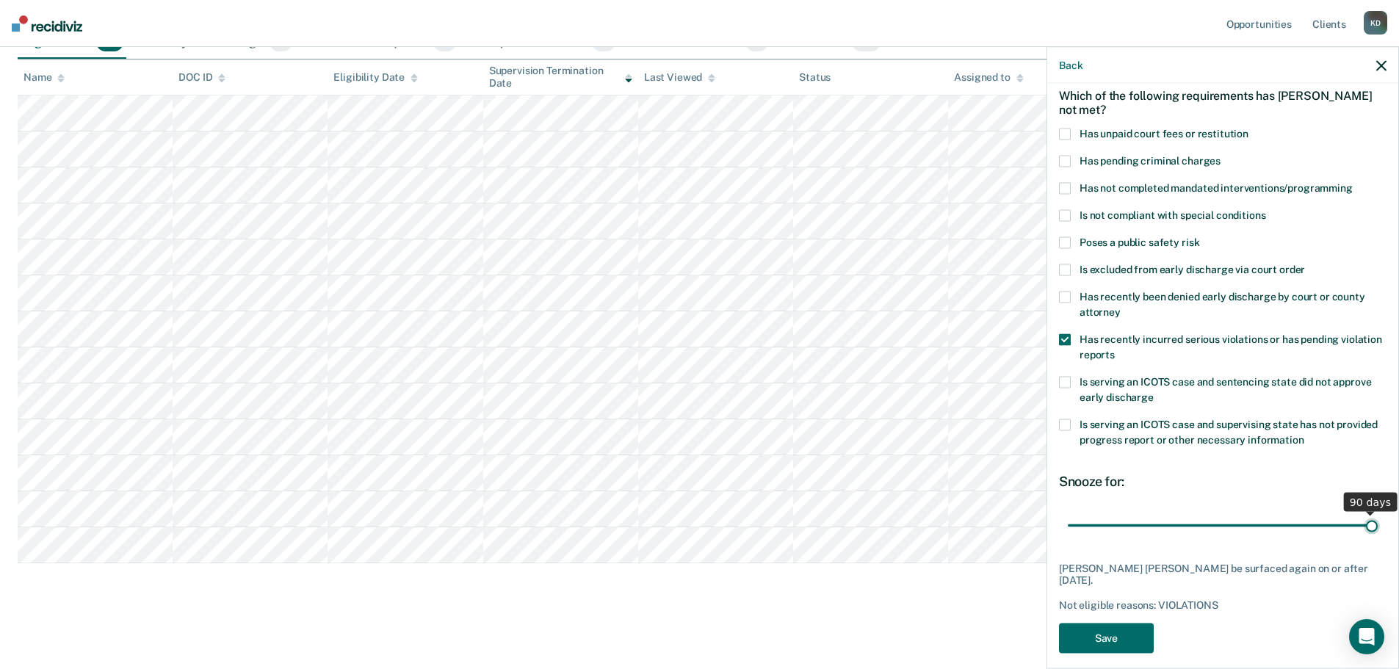
drag, startPoint x: 1165, startPoint y: 524, endPoint x: 1369, endPoint y: 535, distance: 203.6
type input "90"
click at [1369, 535] on input "range" at bounding box center [1223, 525] width 310 height 26
click at [1066, 215] on span at bounding box center [1065, 216] width 12 height 12
click at [1265, 210] on input "Is not compliant with special conditions" at bounding box center [1265, 210] width 0 height 0
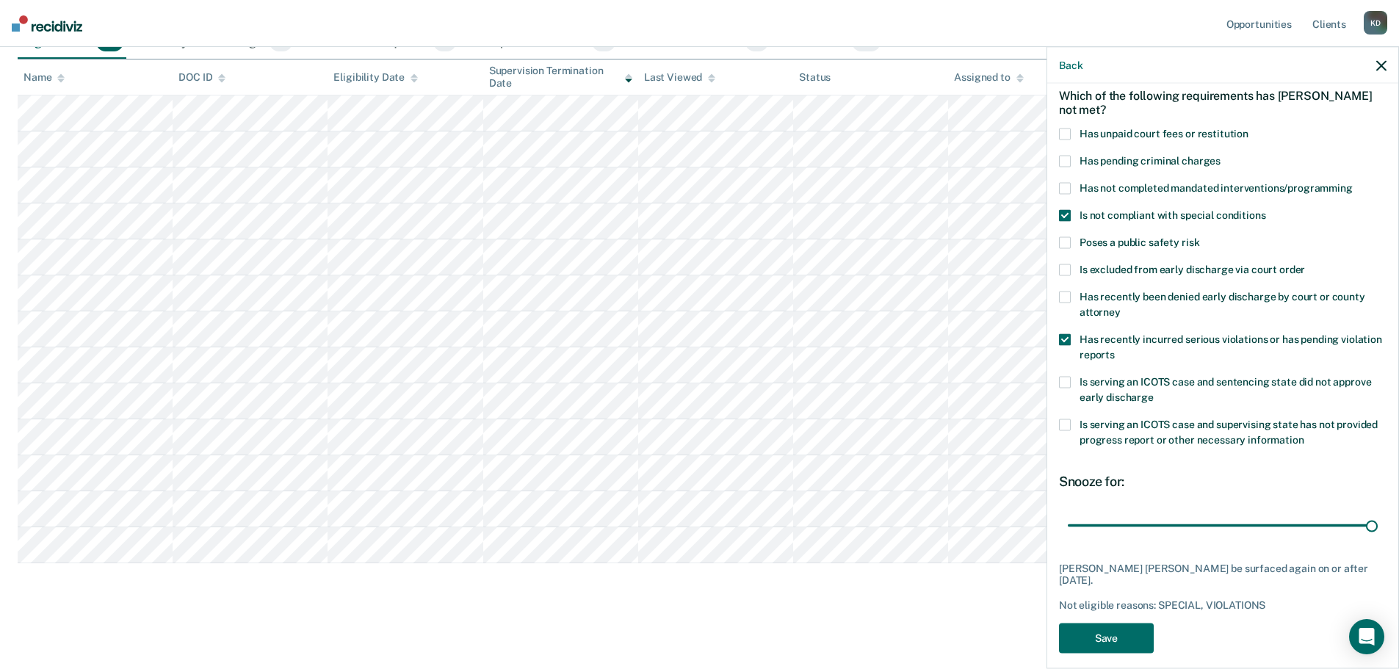
click at [1064, 339] on span at bounding box center [1065, 340] width 12 height 12
click at [1115, 349] on input "Has recently incurred serious violations or has pending violation reports" at bounding box center [1115, 349] width 0 height 0
click at [1112, 626] on button "Save" at bounding box center [1106, 638] width 95 height 30
